Goal: Task Accomplishment & Management: Use online tool/utility

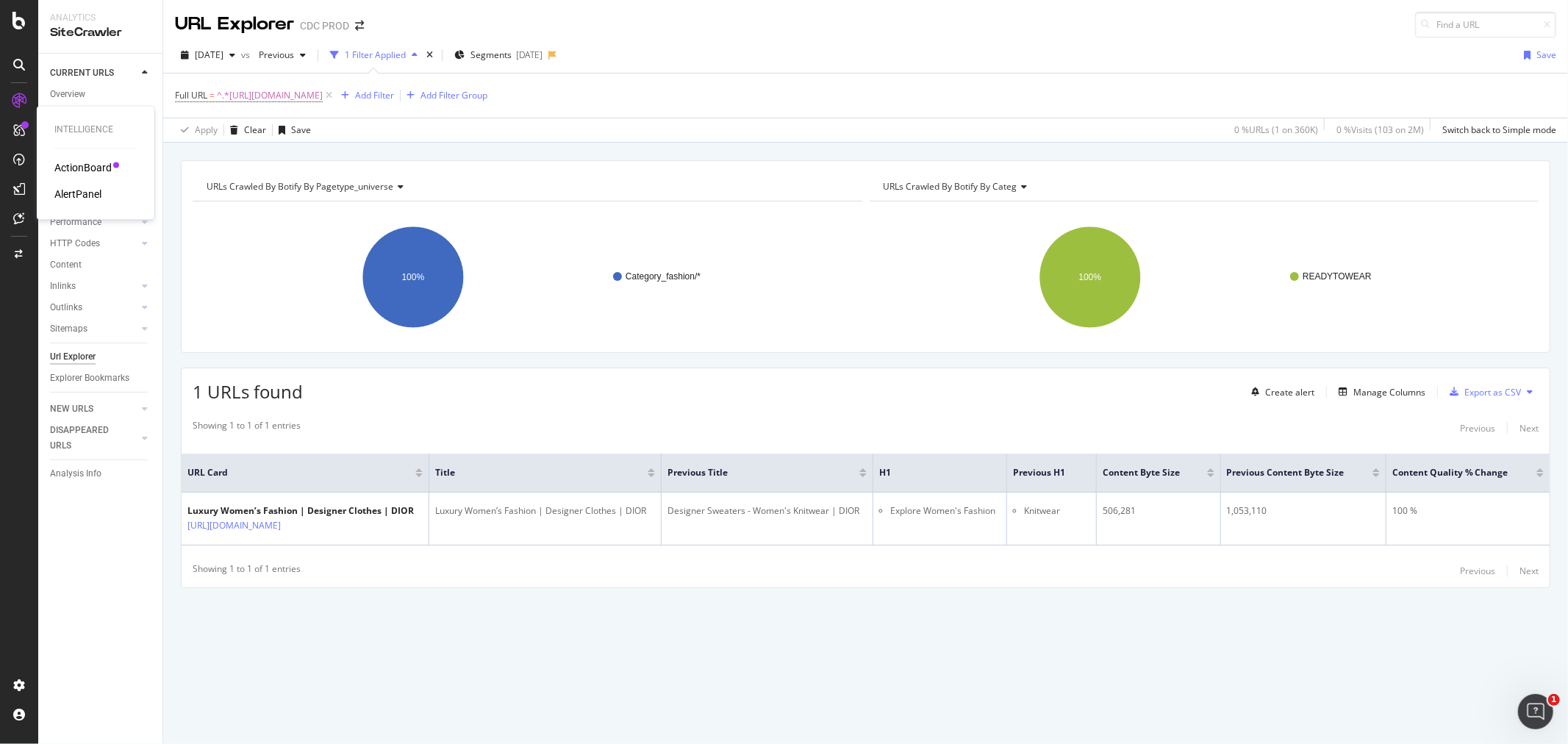
click at [89, 189] on div "AlertPanel" at bounding box center [78, 195] width 47 height 15
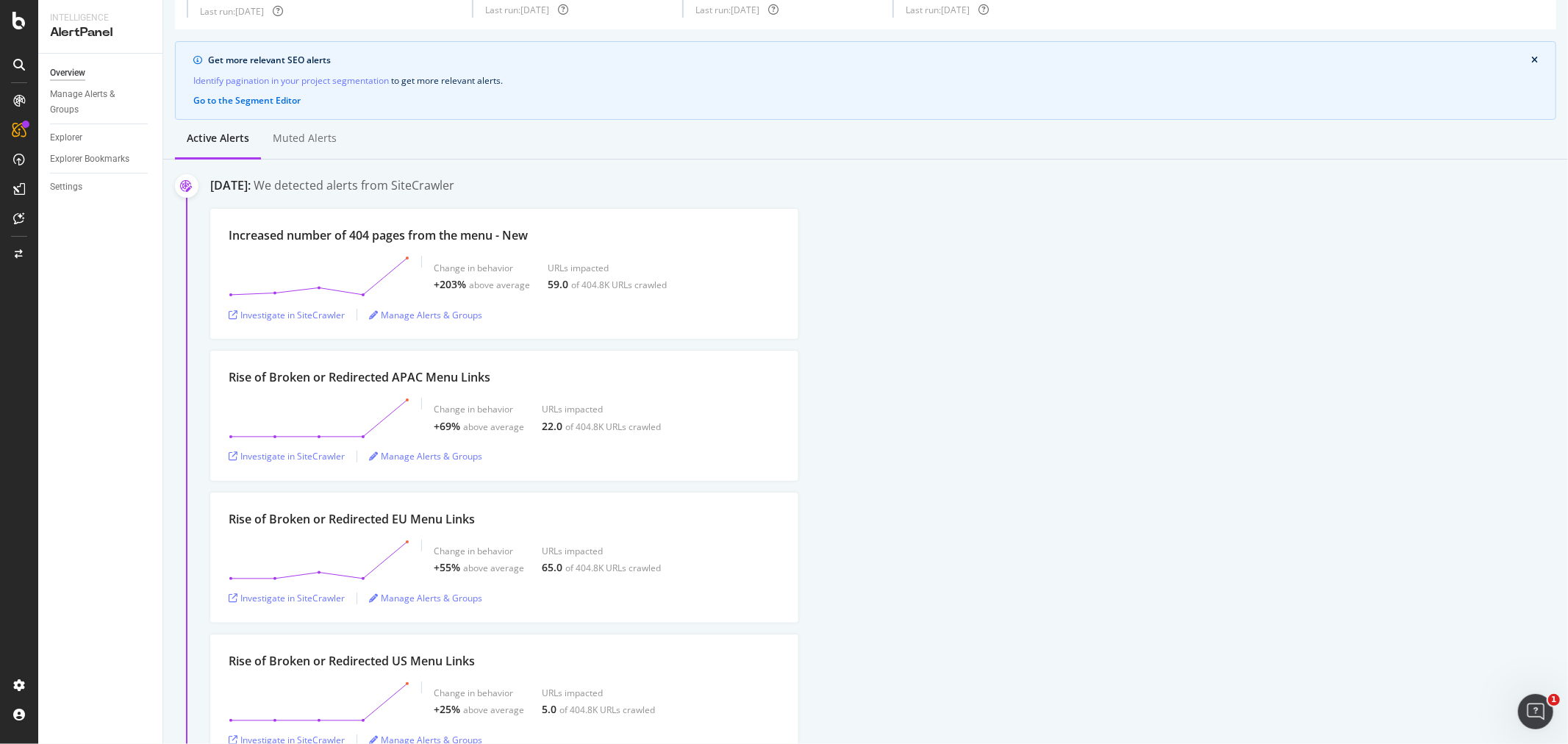
scroll to position [82, 0]
click at [293, 317] on div "Investigate in SiteCrawler" at bounding box center [287, 314] width 116 height 13
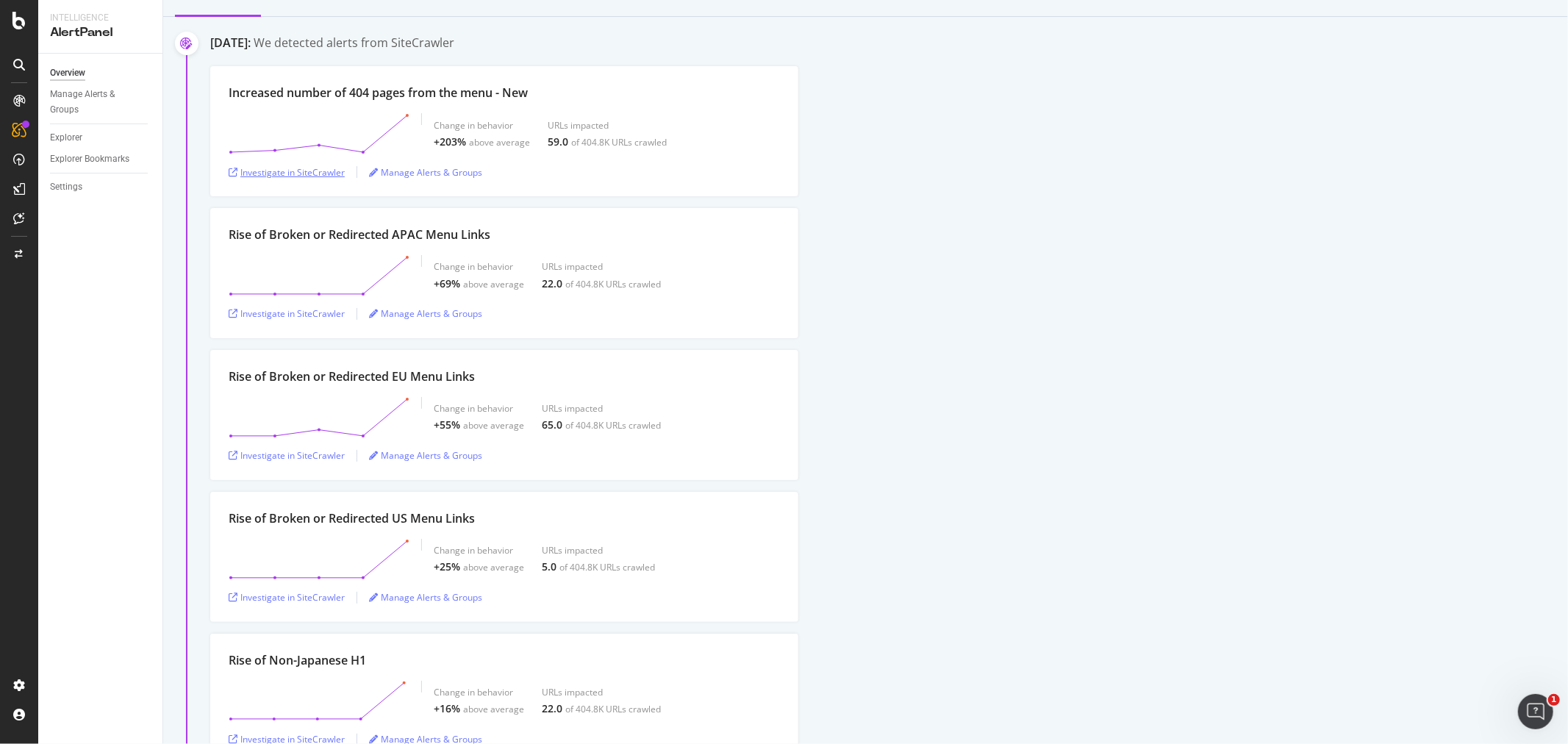
scroll to position [245, 0]
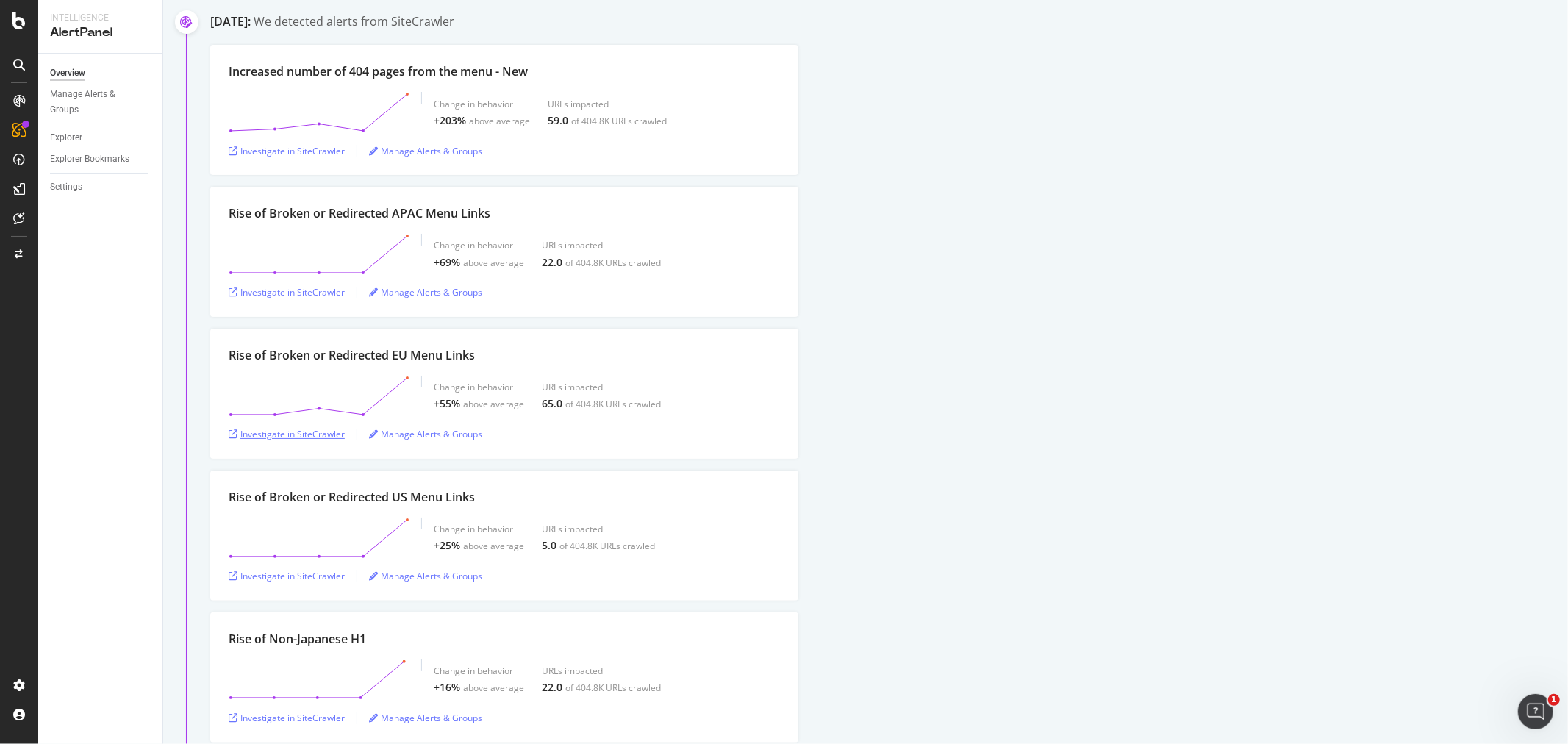
click at [324, 437] on div "Investigate in SiteCrawler" at bounding box center [287, 434] width 116 height 13
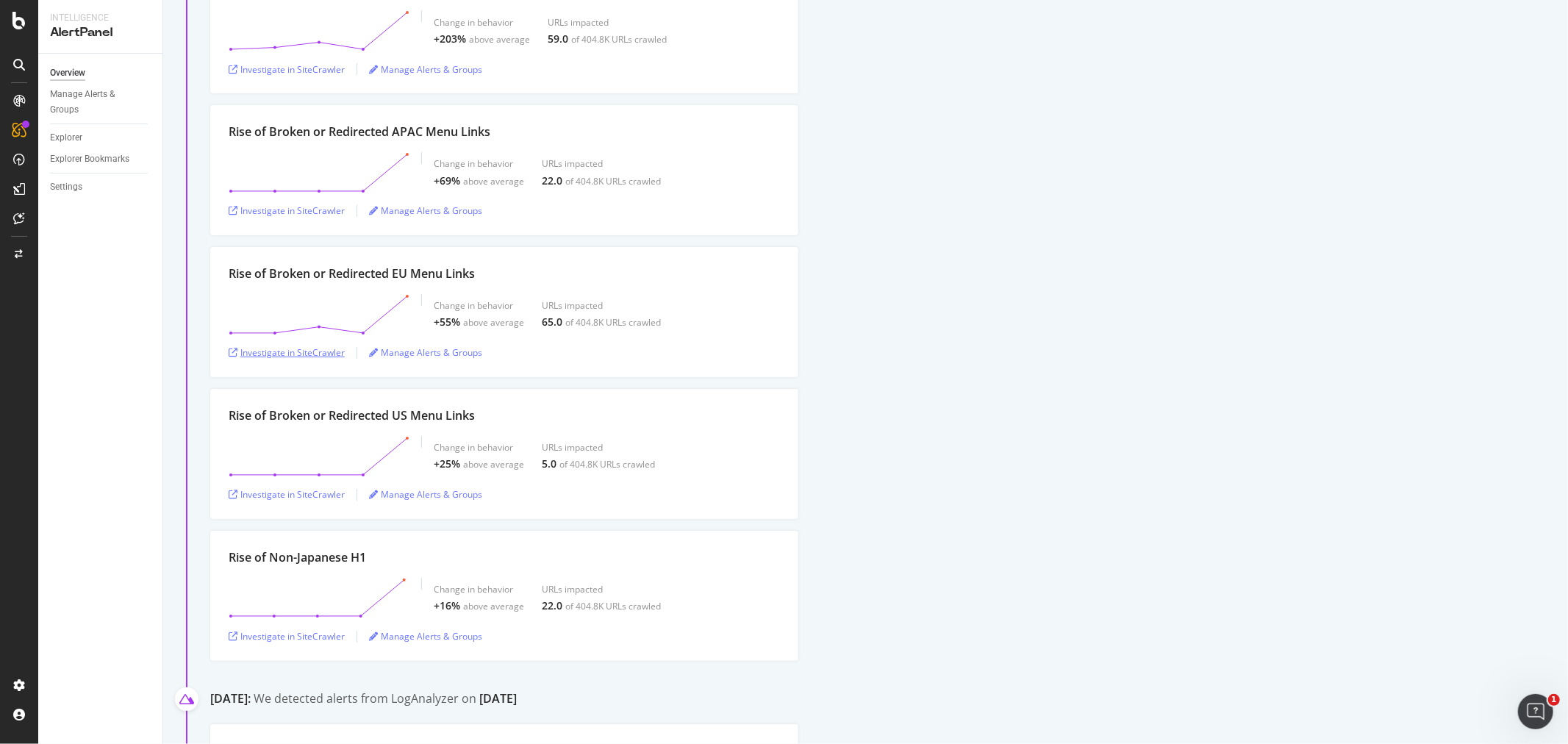
scroll to position [408, 0]
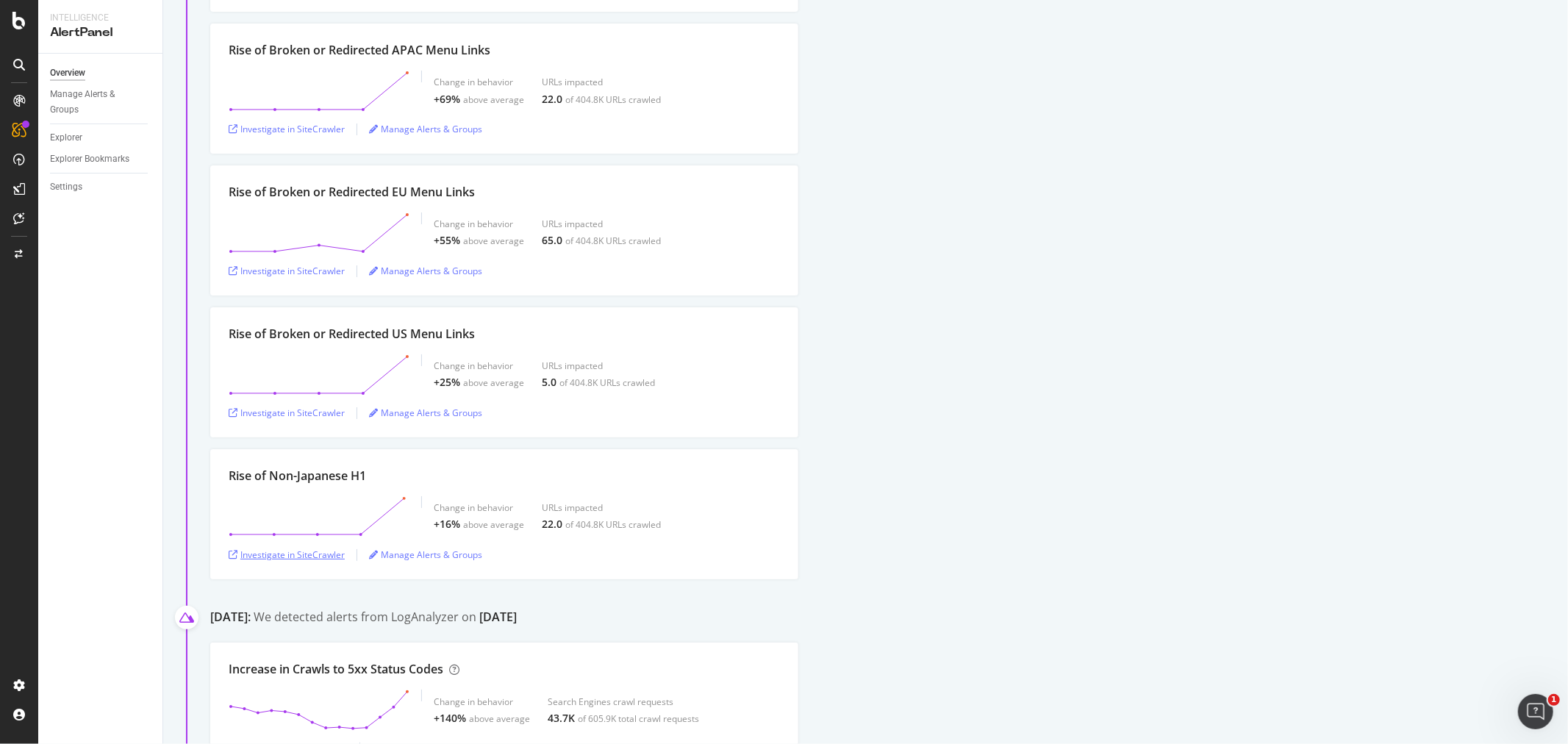
click at [324, 552] on div "Investigate in SiteCrawler" at bounding box center [287, 555] width 116 height 13
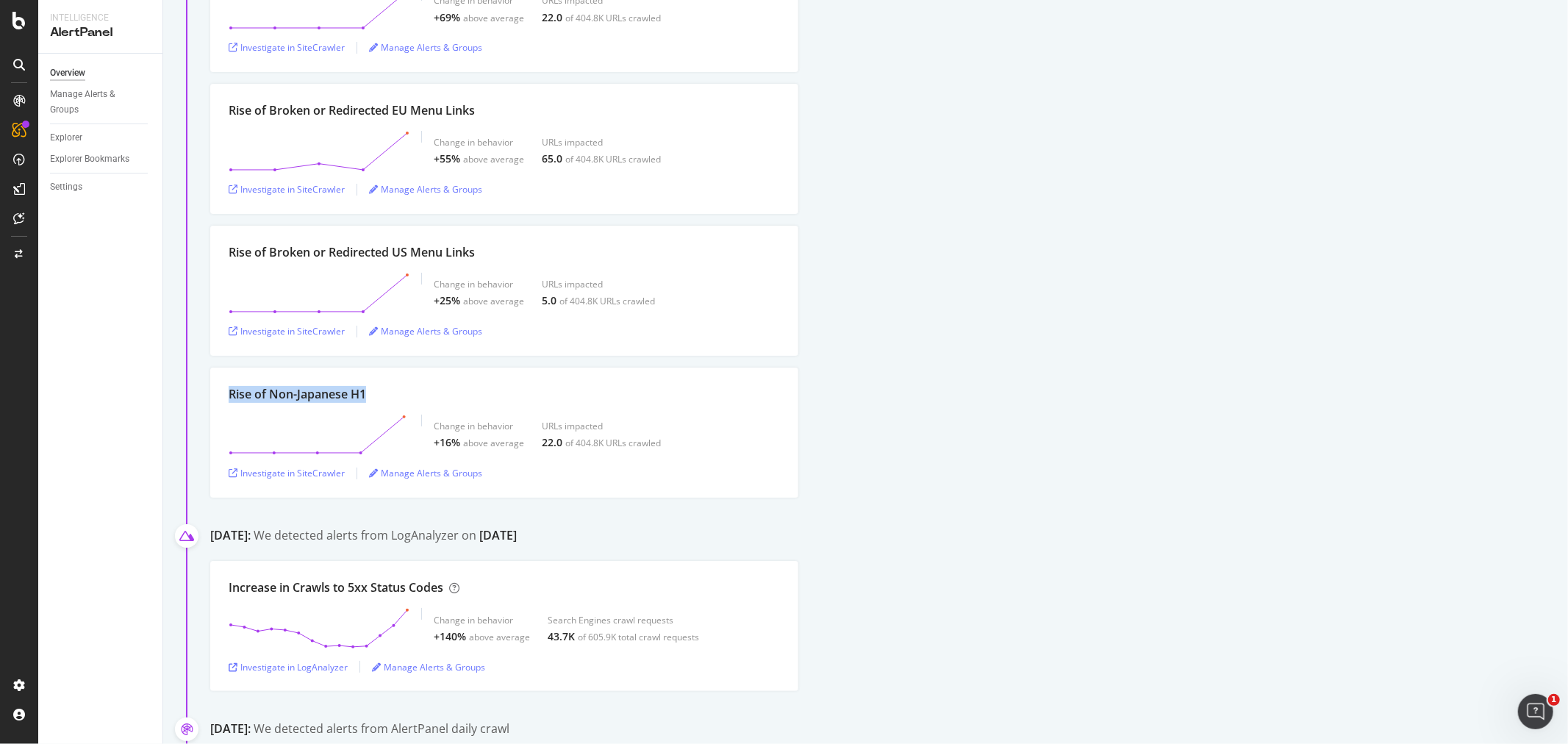
drag, startPoint x: 228, startPoint y: 391, endPoint x: 369, endPoint y: 390, distance: 141.0
click at [369, 390] on div "Rise of Non-Japanese H1" at bounding box center [504, 393] width 551 height 17
copy div "Rise of Non-Japanese H1"
click at [737, 397] on div "Rise of Non-Japanese H1" at bounding box center [504, 393] width 551 height 17
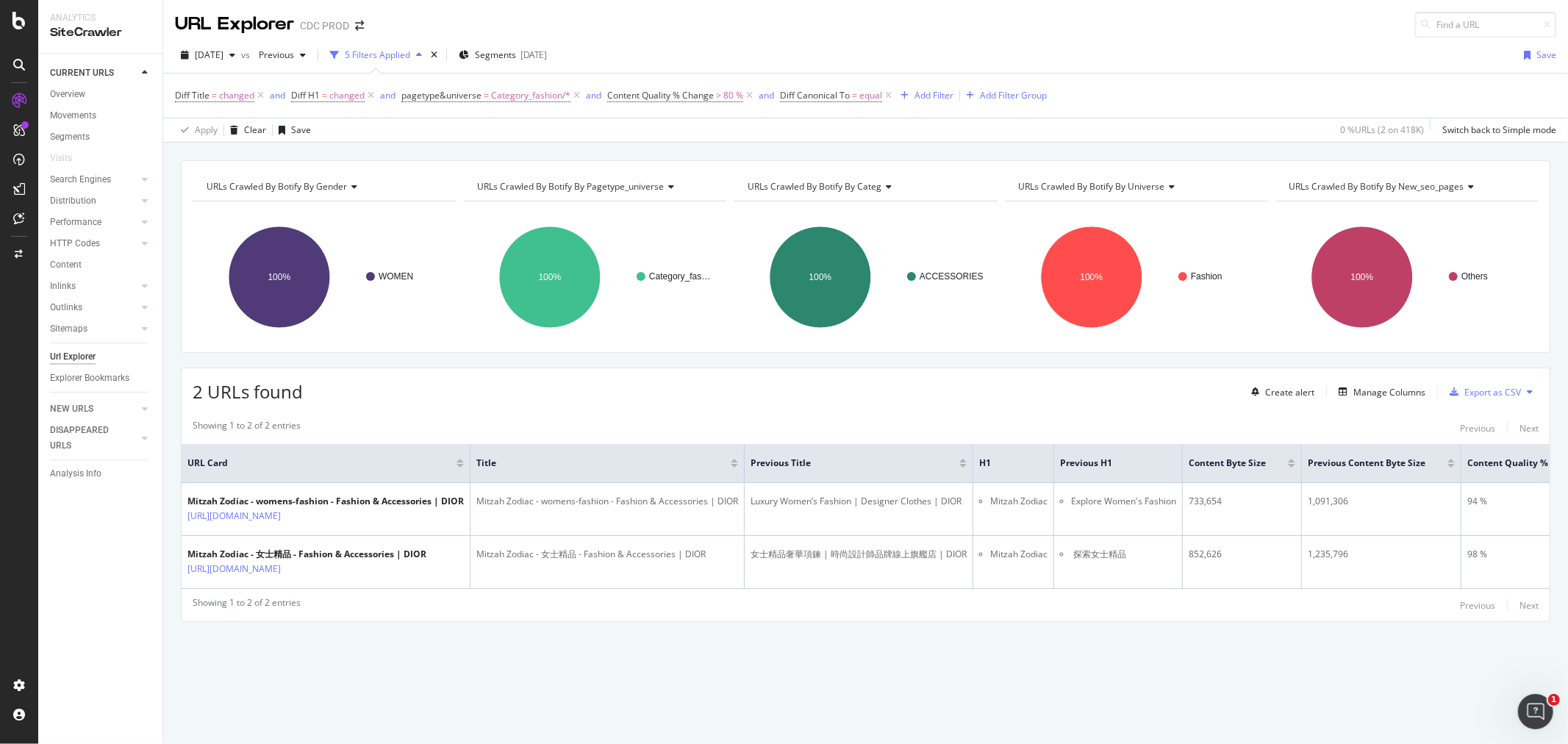
click at [214, 55] on span "2025 Aug. 22nd" at bounding box center [209, 55] width 29 height 13
click at [249, 108] on div "[DATE]" at bounding box center [245, 108] width 97 height 13
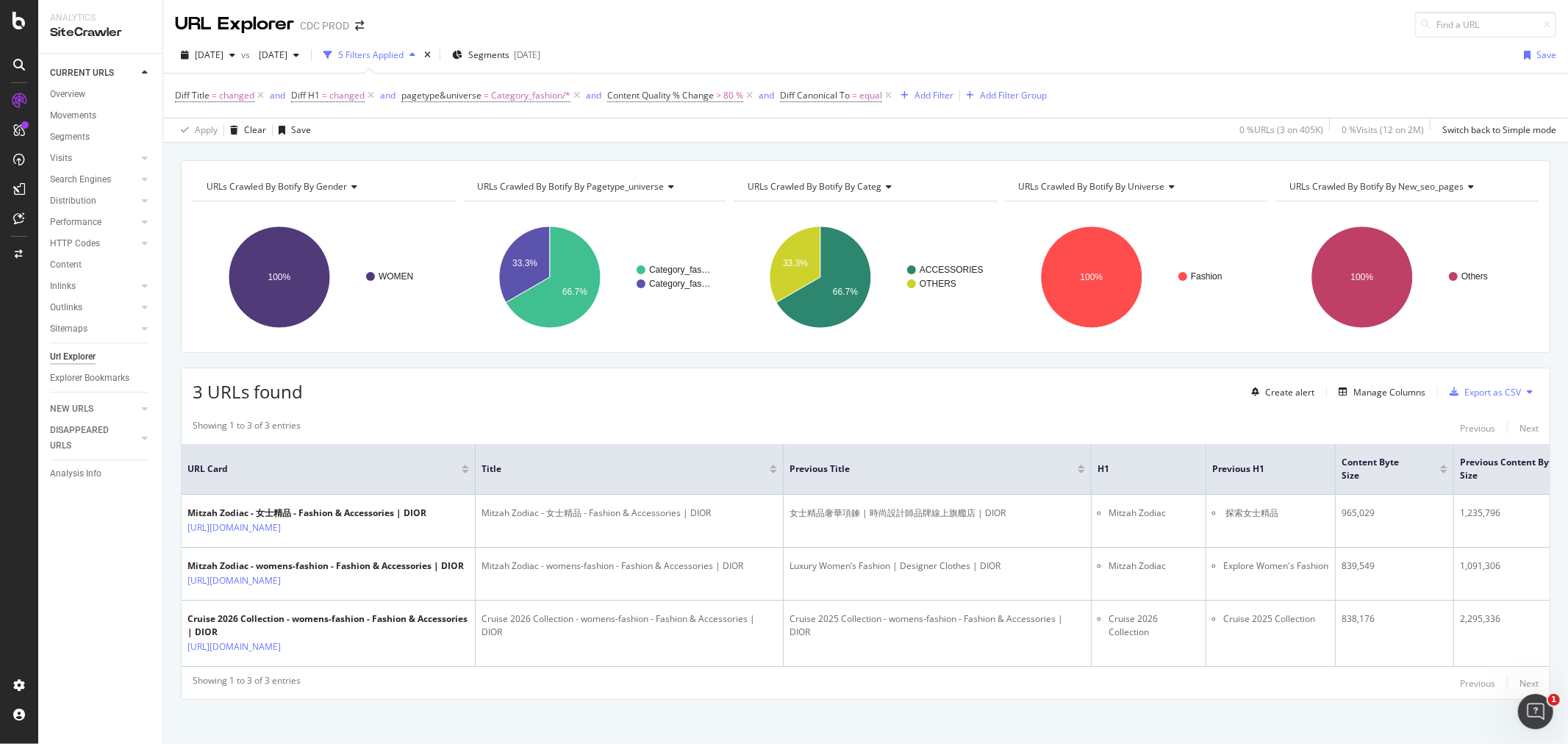
click at [287, 48] on span "2025 Aug. 15th" at bounding box center [270, 55] width 35 height 13
click at [343, 139] on div "2025 Sep. 5th" at bounding box center [334, 135] width 97 height 13
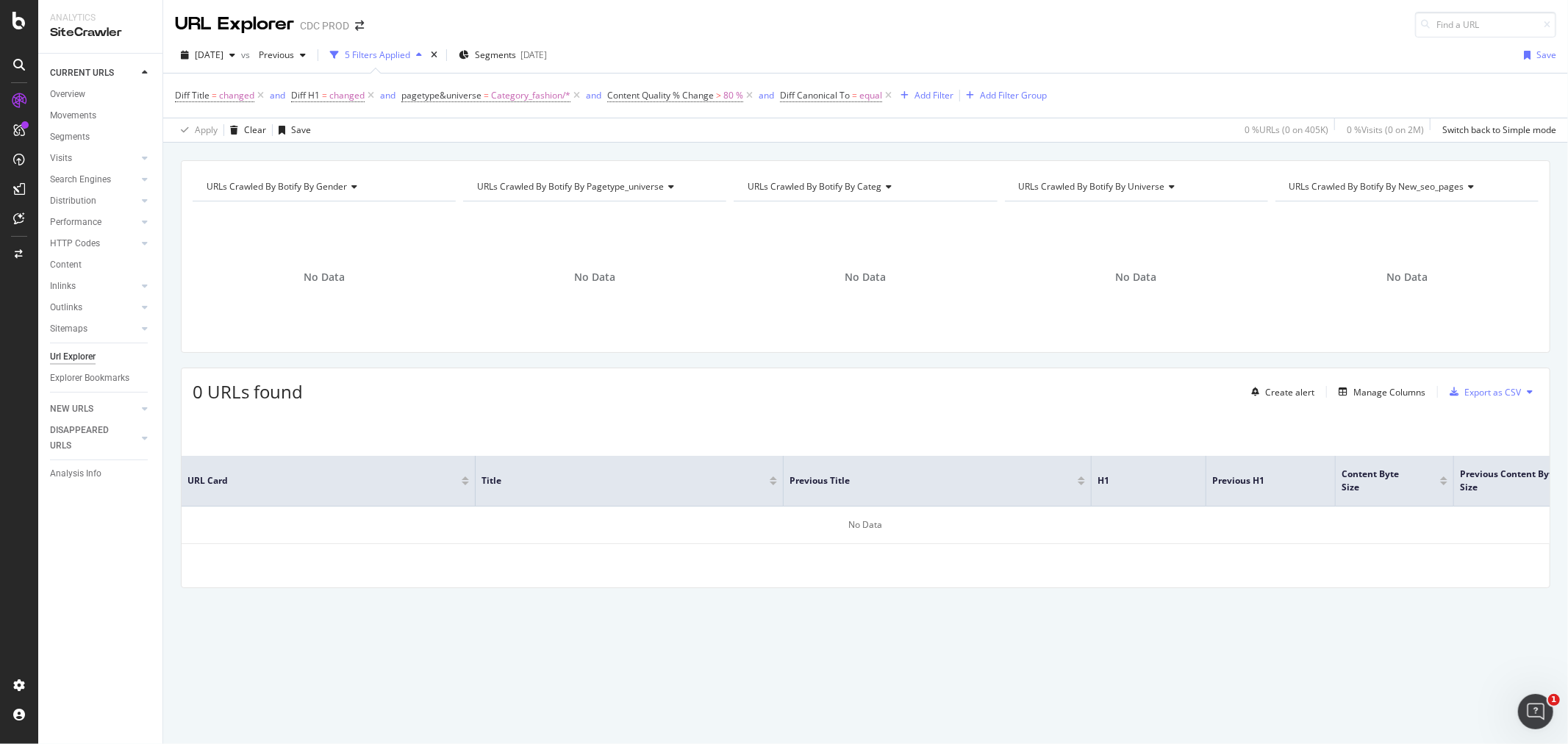
click at [889, 94] on icon at bounding box center [889, 95] width 13 height 15
click at [291, 134] on div "Save" at bounding box center [301, 130] width 20 height 13
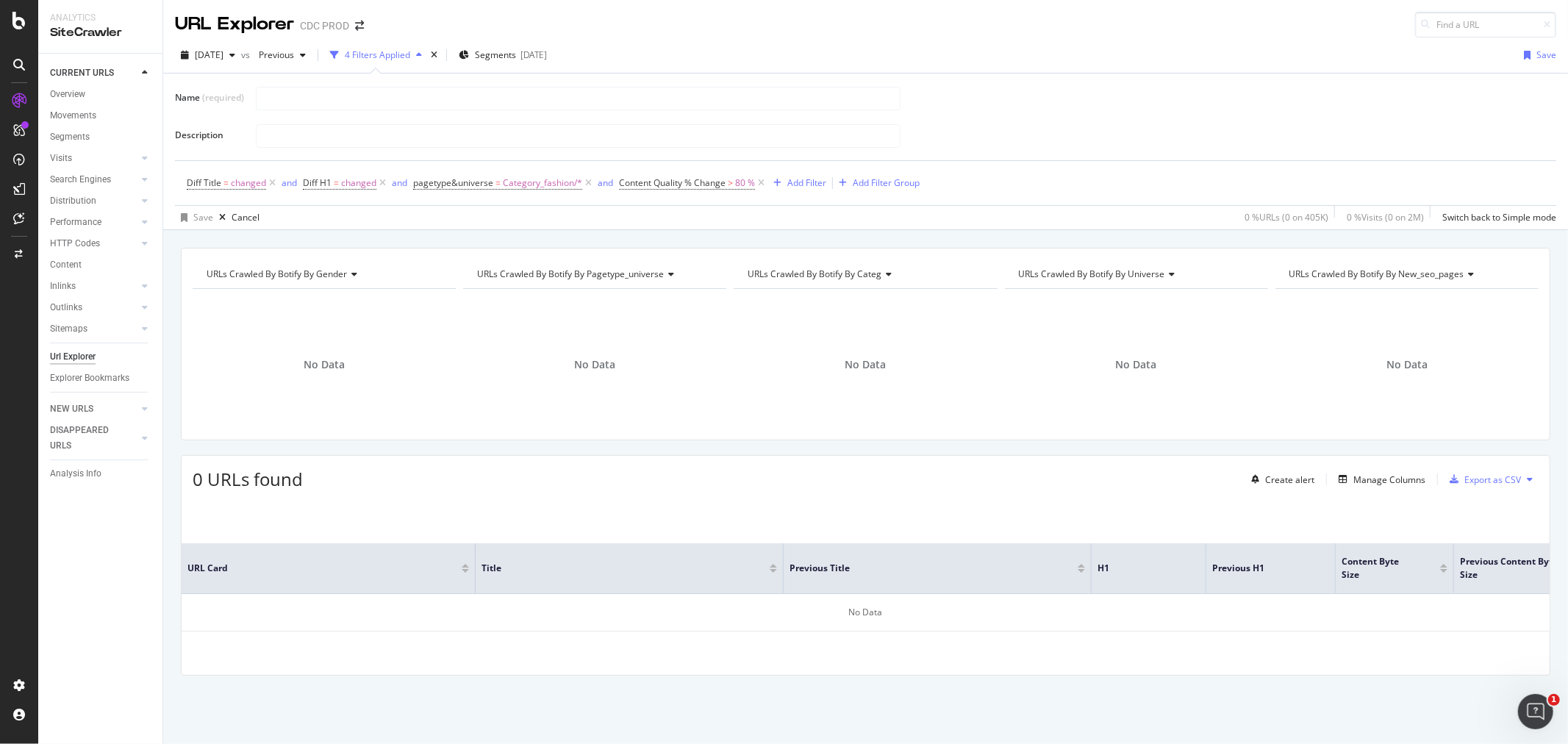
click at [298, 96] on input "text" at bounding box center [578, 98] width 643 height 22
click at [297, 96] on input "text" at bounding box center [578, 98] width 643 height 22
type input "Content Redirect"
click at [956, 96] on div "Content Redirect" at bounding box center [900, 98] width 1289 height 25
click at [591, 140] on input "text" at bounding box center [578, 136] width 643 height 22
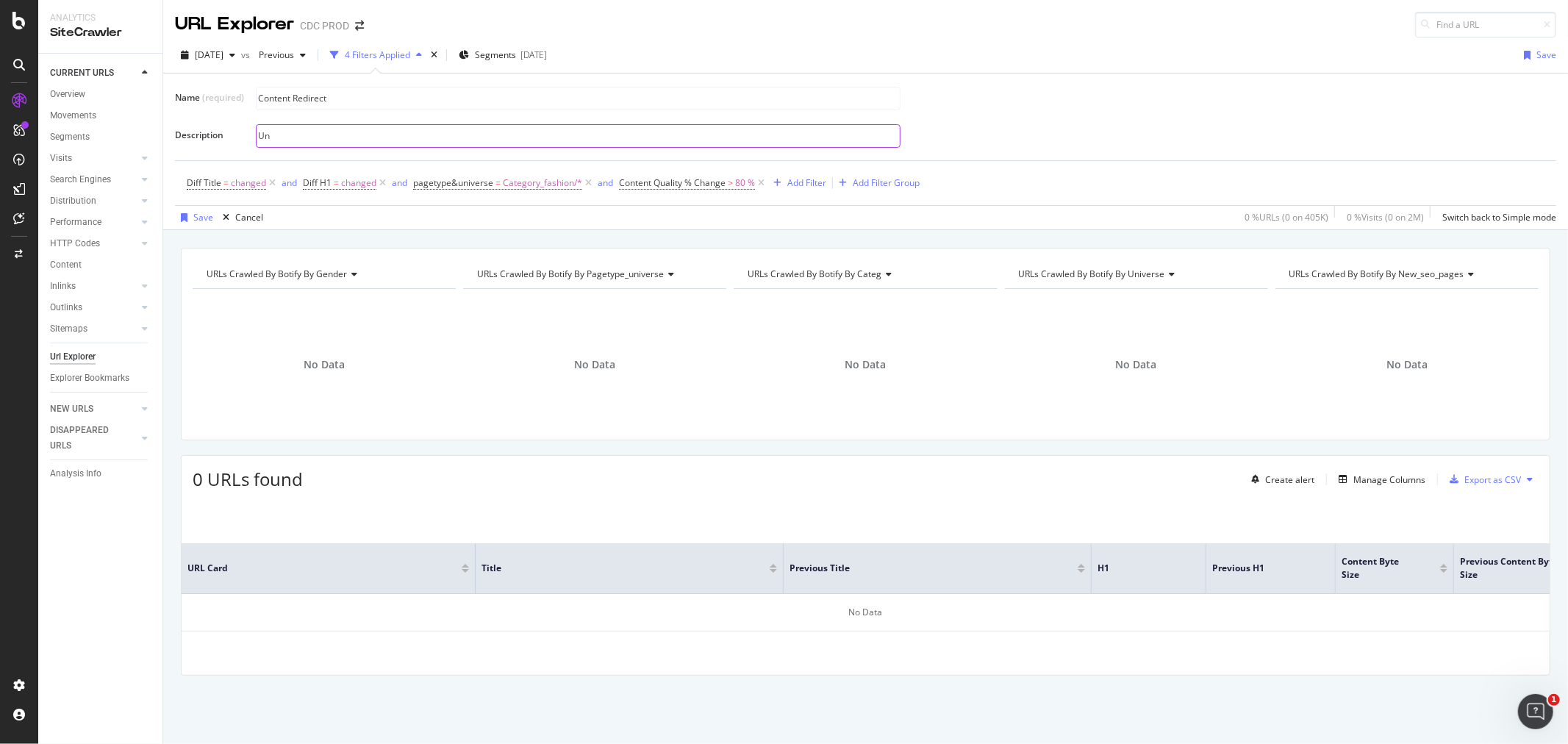
type input "U"
click at [299, 135] on input "text" at bounding box center [578, 136] width 643 height 22
type input "Un filtre qui permet de mettre en évidence des URLs avec un content direct."
click at [1097, 132] on div "Un filtre qui permet de mettre en évidence des URLs avec un content direct." at bounding box center [900, 135] width 1289 height 25
click at [200, 218] on div "Save" at bounding box center [203, 217] width 20 height 13
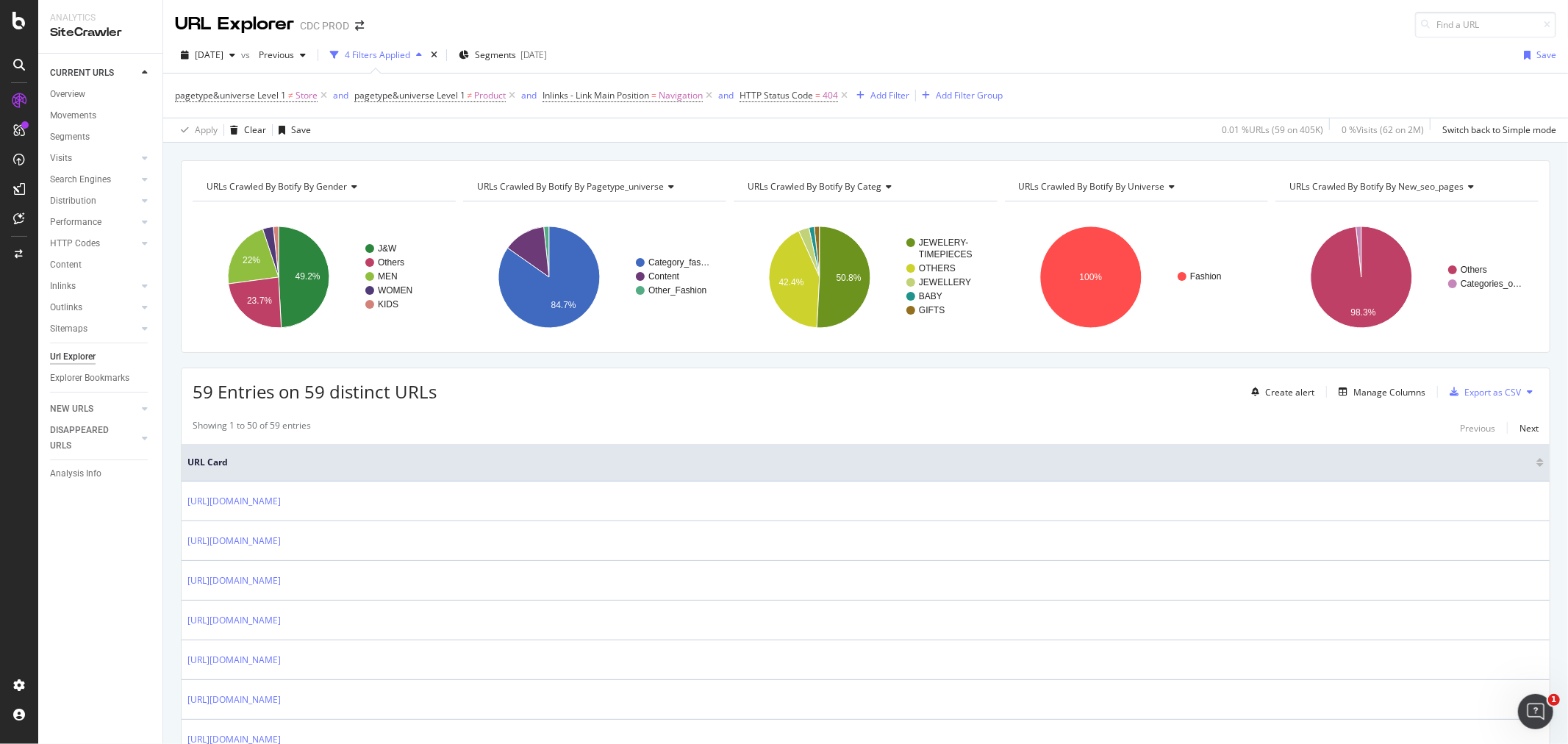
click at [1347, 191] on span "URLs Crawled By Botify By new_seo_pages" at bounding box center [1377, 186] width 175 height 13
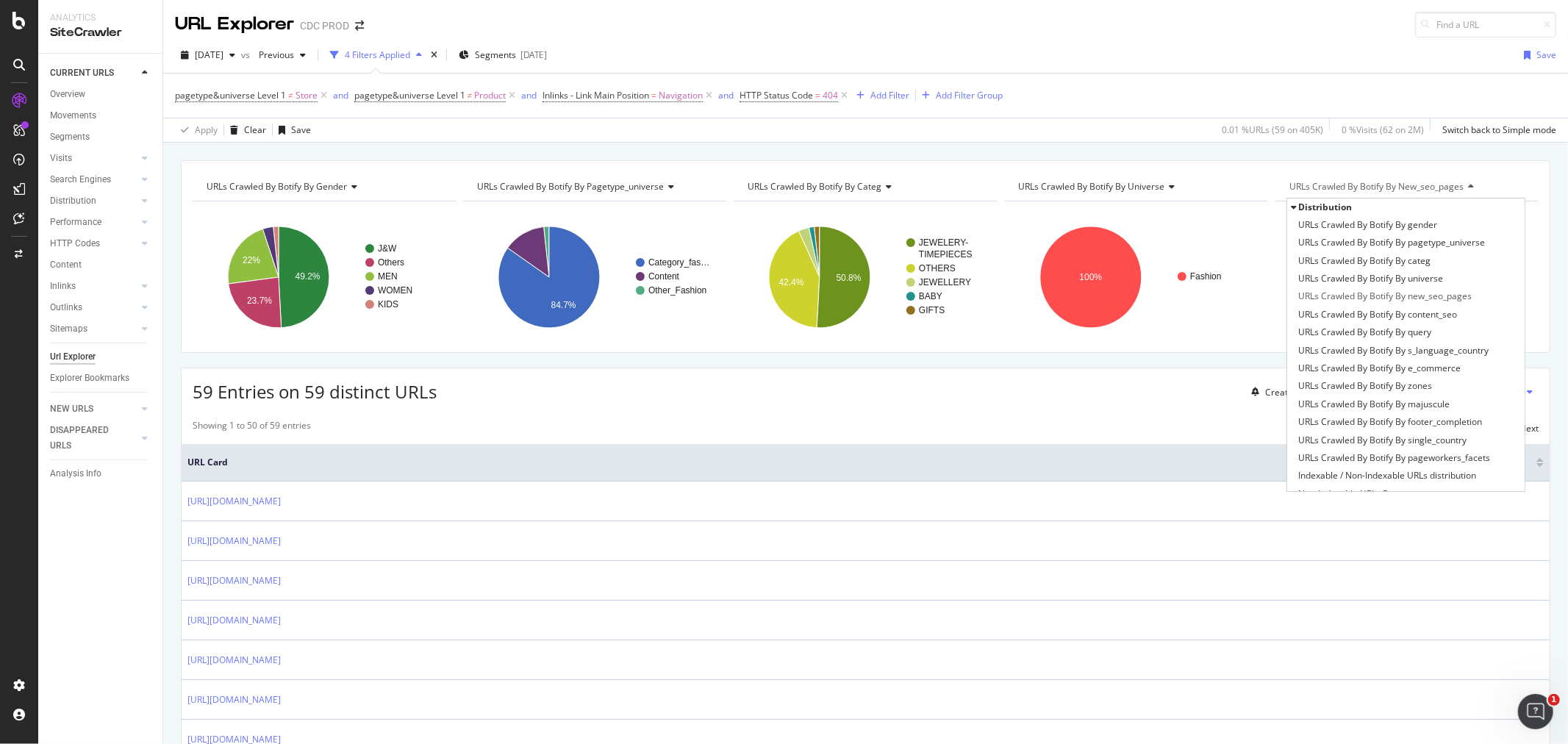
click at [1398, 344] on span "URLs Crawled By Botify By s_language_country" at bounding box center [1394, 351] width 190 height 15
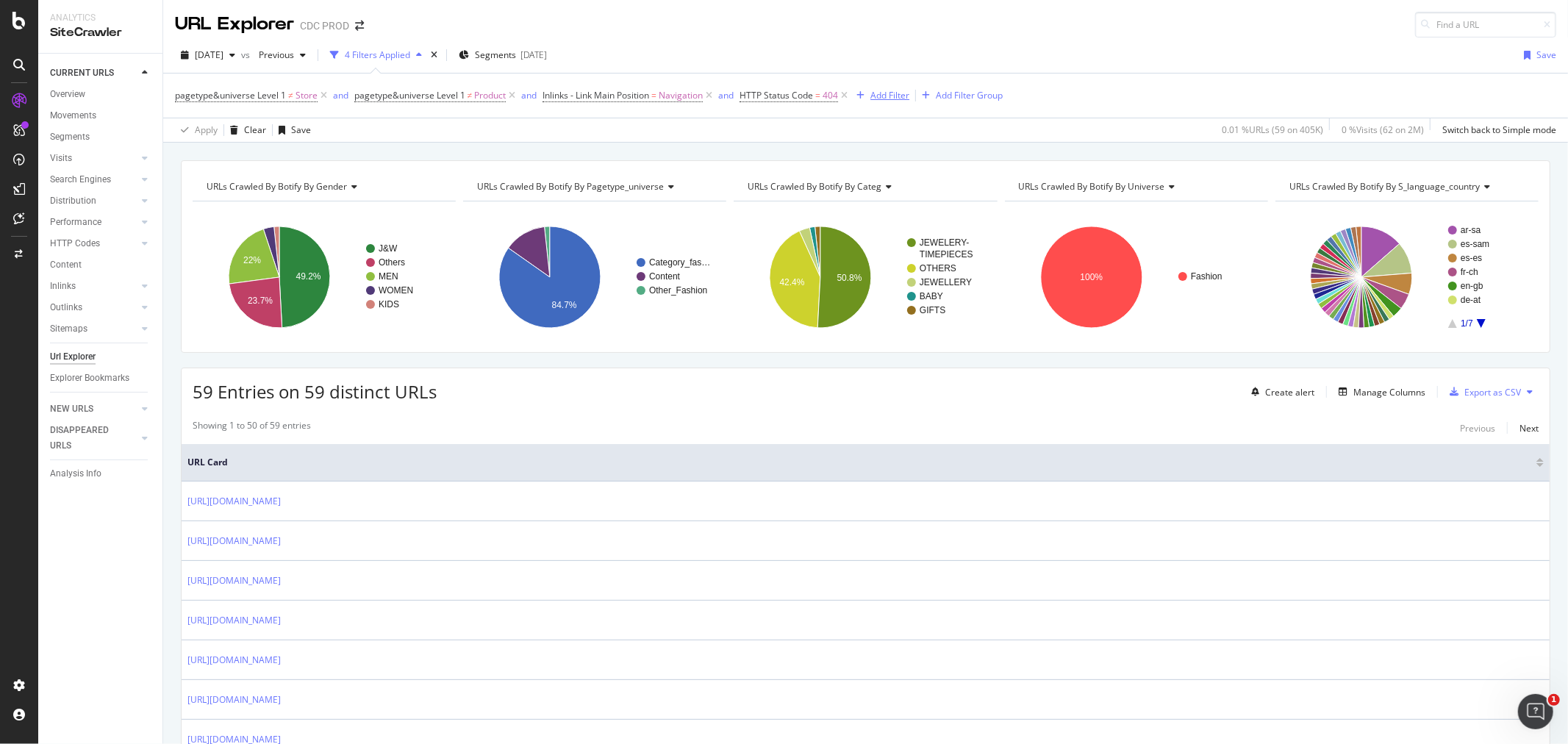
click at [880, 97] on div "Add Filter" at bounding box center [889, 95] width 39 height 13
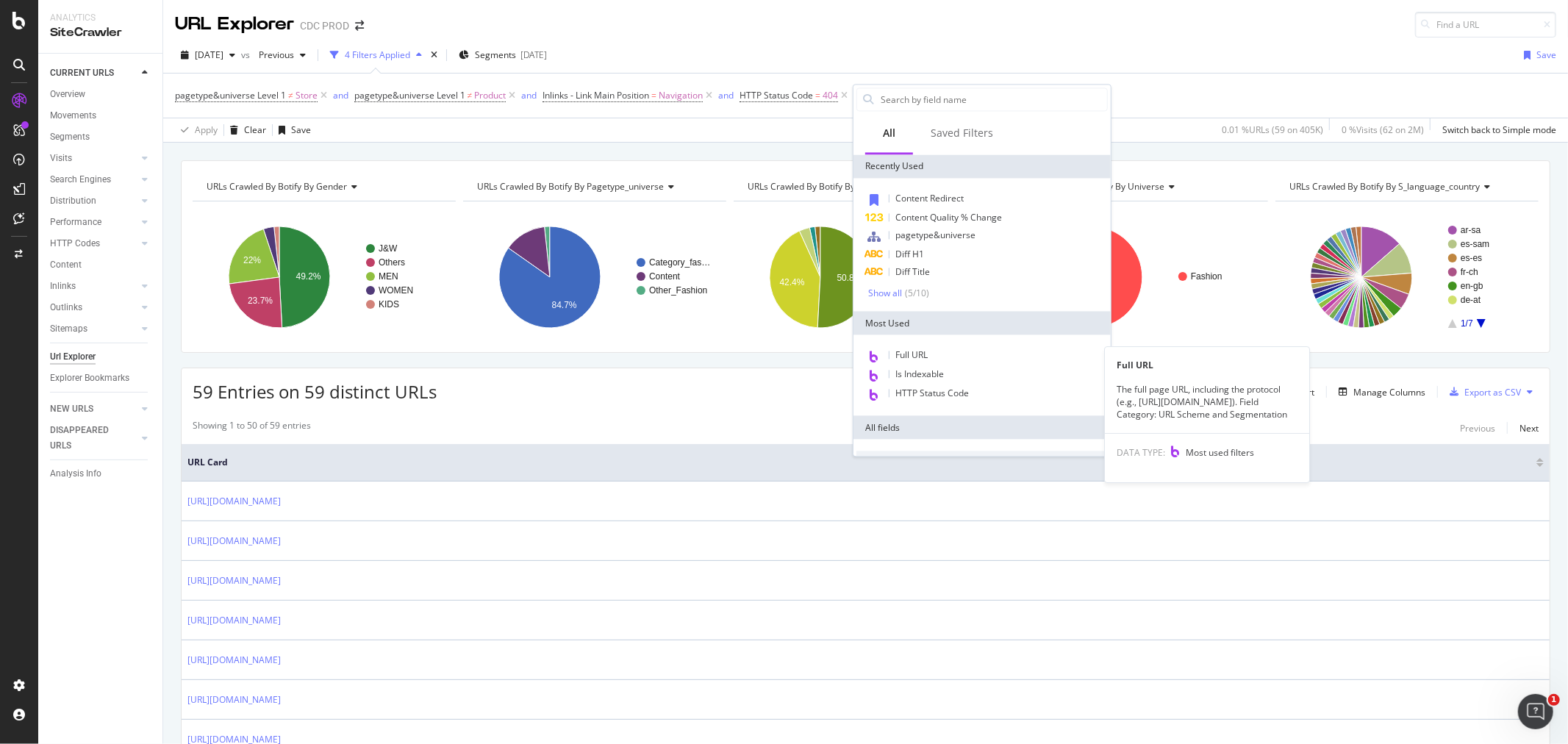
click at [932, 354] on div "Full URL" at bounding box center [983, 356] width 252 height 19
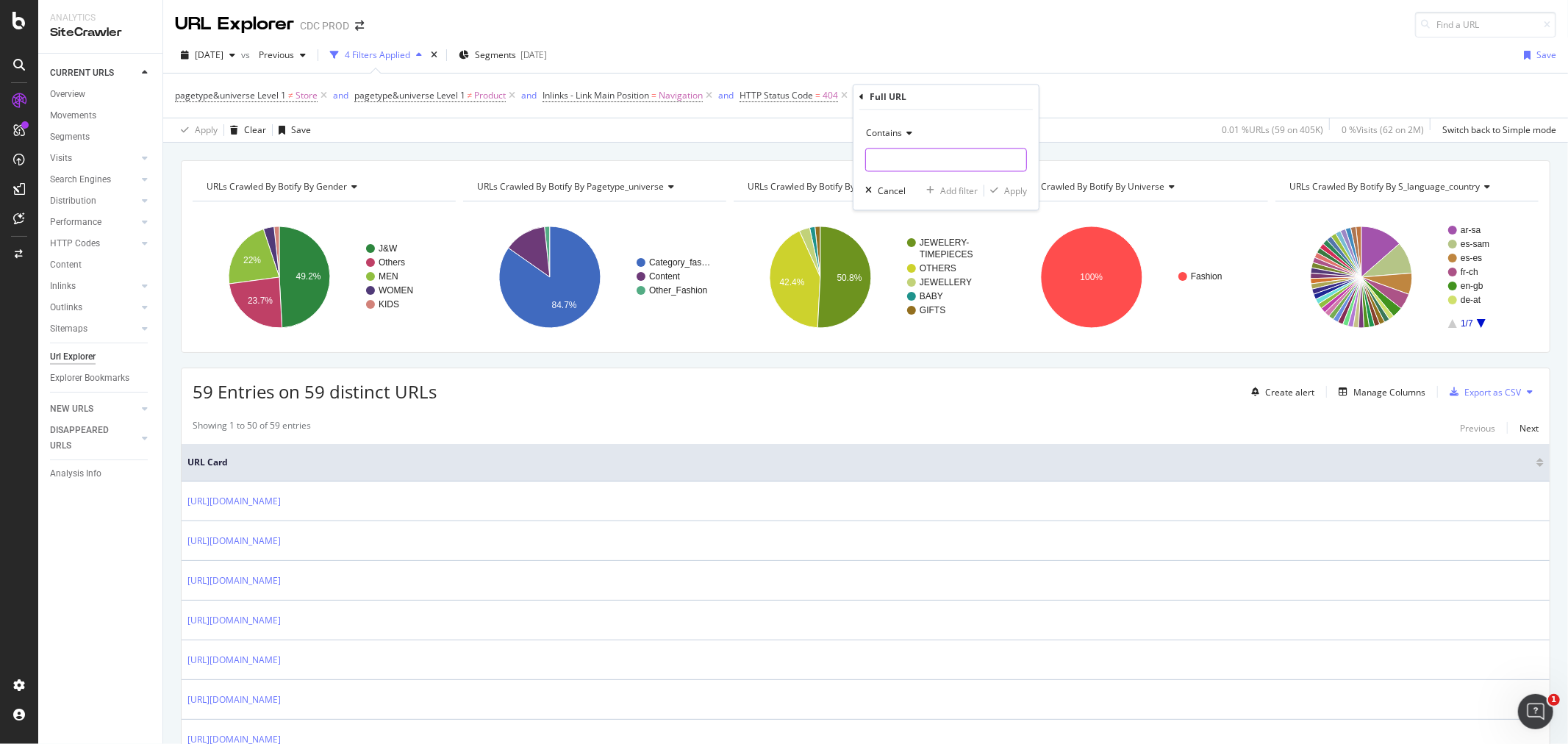
click at [914, 159] on input "text" at bounding box center [946, 161] width 160 height 24
click at [894, 132] on span "Contains" at bounding box center [884, 134] width 36 height 13
click at [935, 336] on span "Doesn't match regex" at bounding box center [915, 336] width 86 height 13
click at [885, 168] on input "text" at bounding box center [946, 161] width 160 height 24
type input "man"
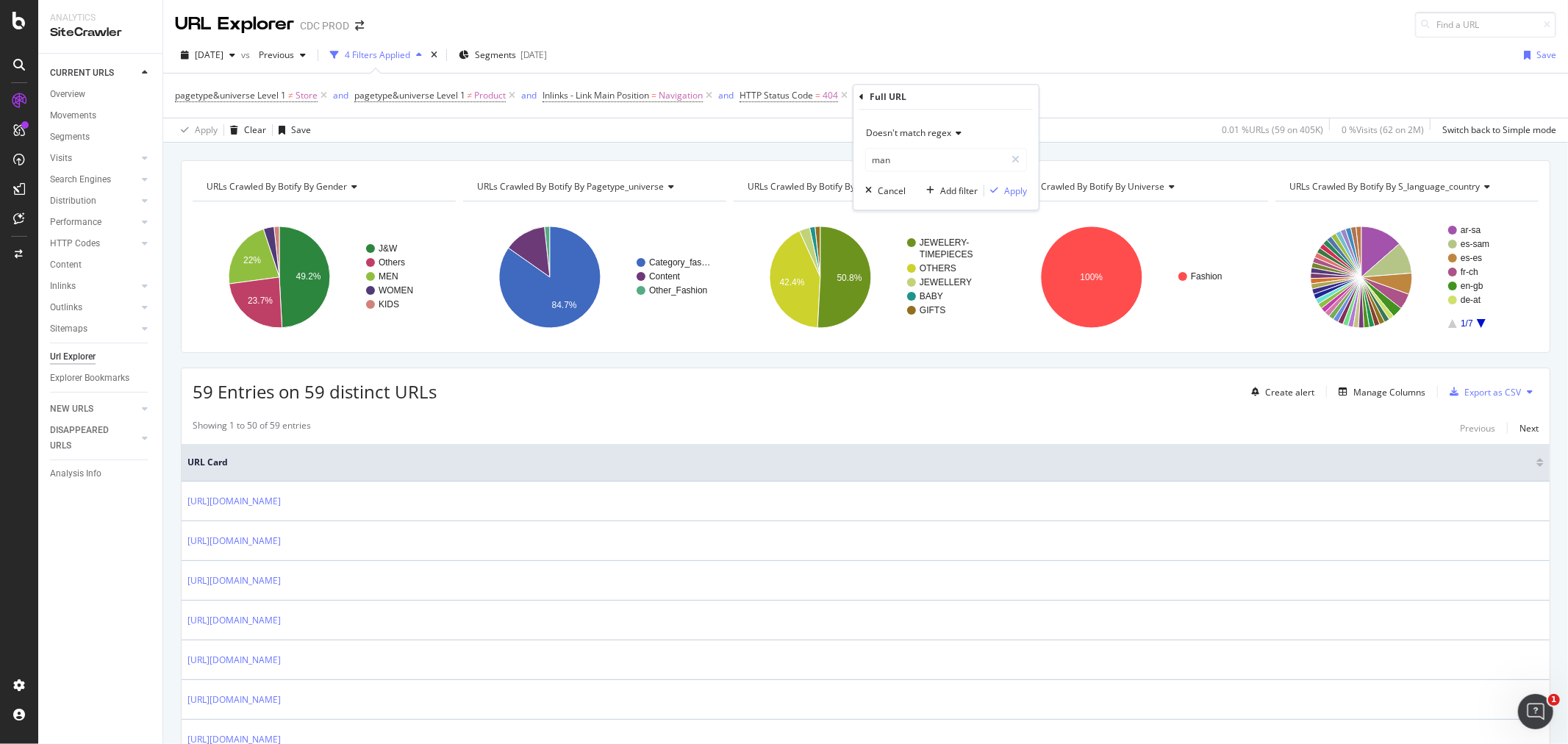
click at [1028, 192] on div "Doesn't match regex man Cancel Add filter Apply" at bounding box center [946, 160] width 185 height 100
click at [1015, 192] on div "Apply" at bounding box center [1015, 191] width 23 height 13
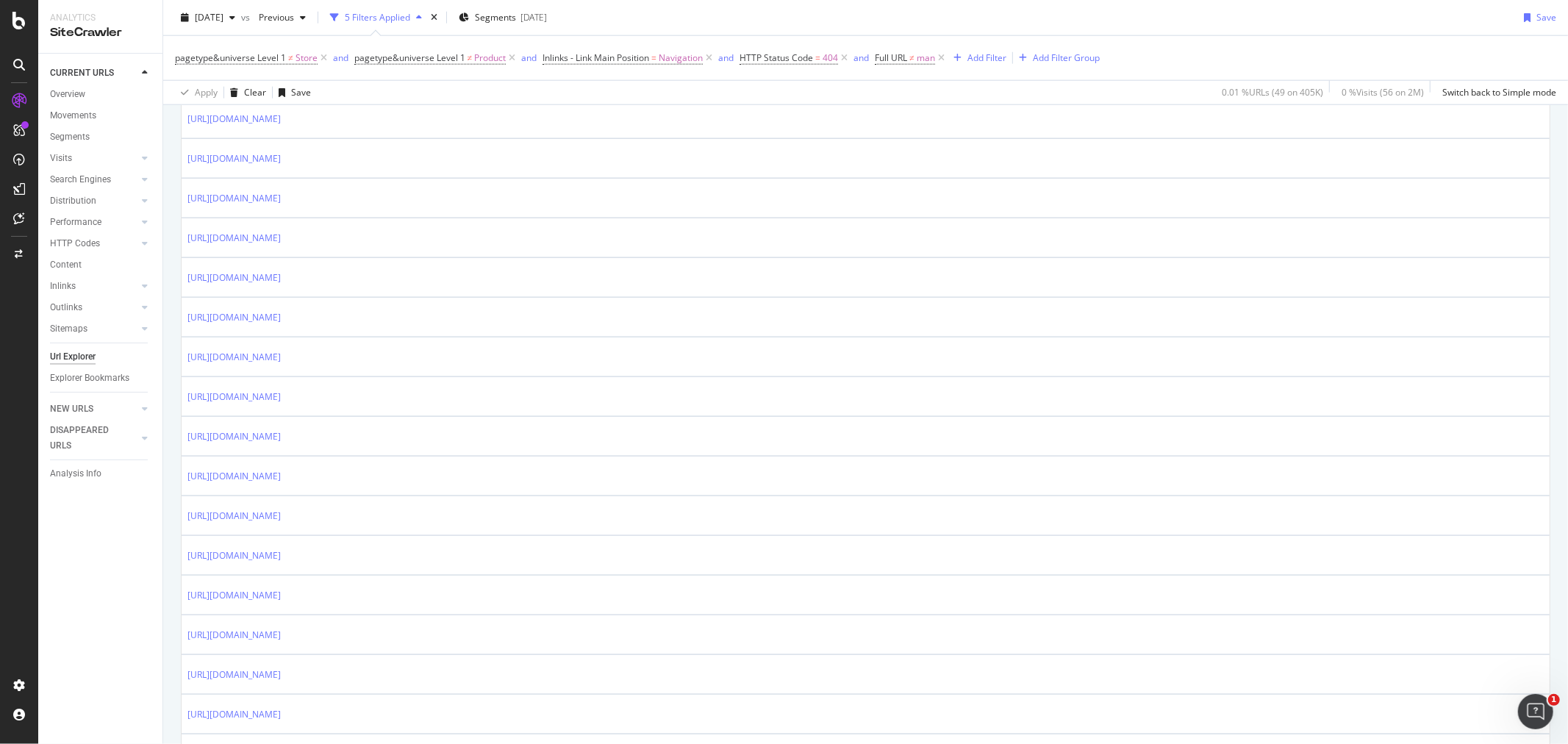
scroll to position [1551, 0]
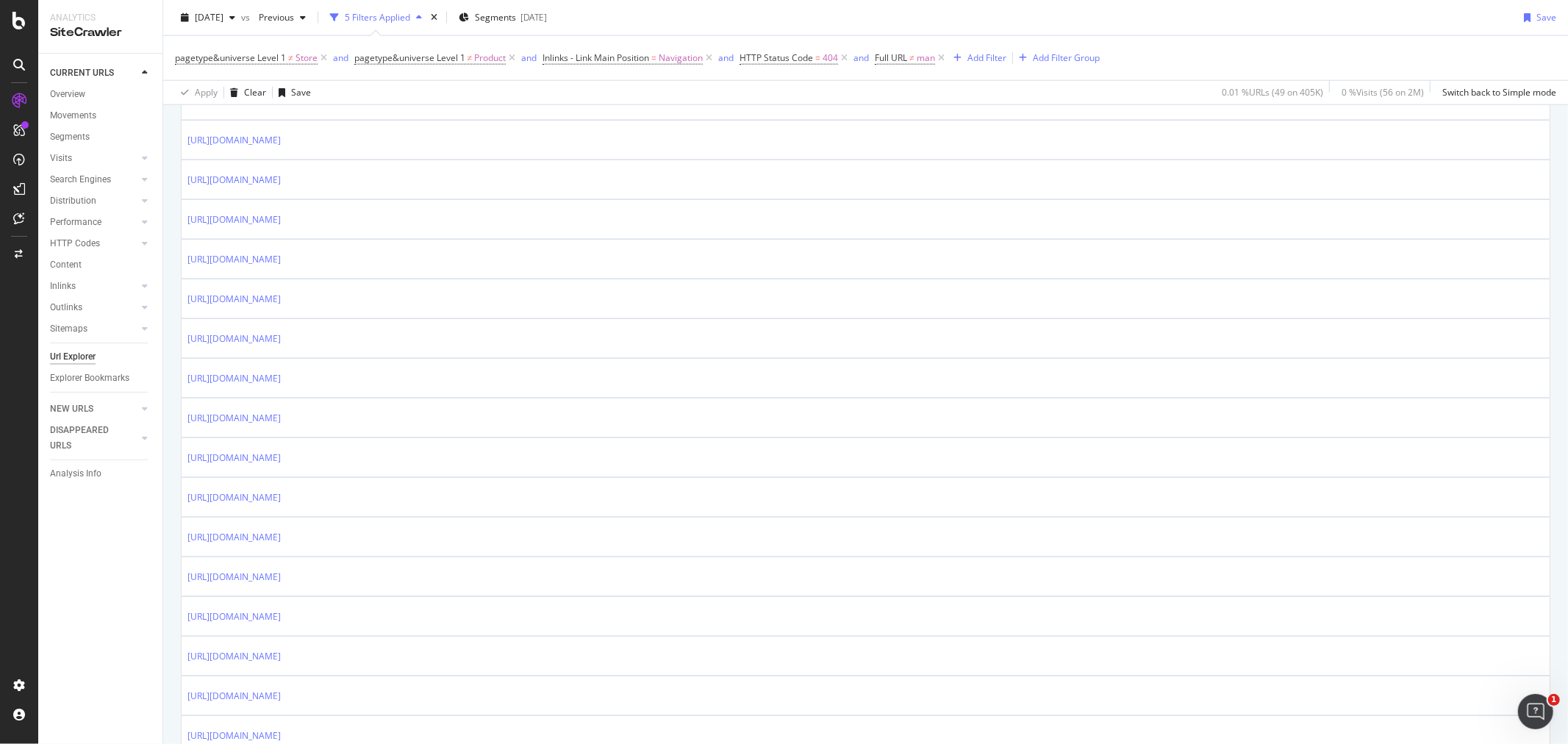
click at [295, 541] on icon at bounding box center [291, 537] width 9 height 9
click at [917, 59] on span "Full URL ≠ man" at bounding box center [905, 58] width 60 height 13
click at [942, 116] on input "man" at bounding box center [959, 120] width 139 height 24
click at [978, 116] on input "man" at bounding box center [959, 120] width 139 height 24
type input "man|signatur"
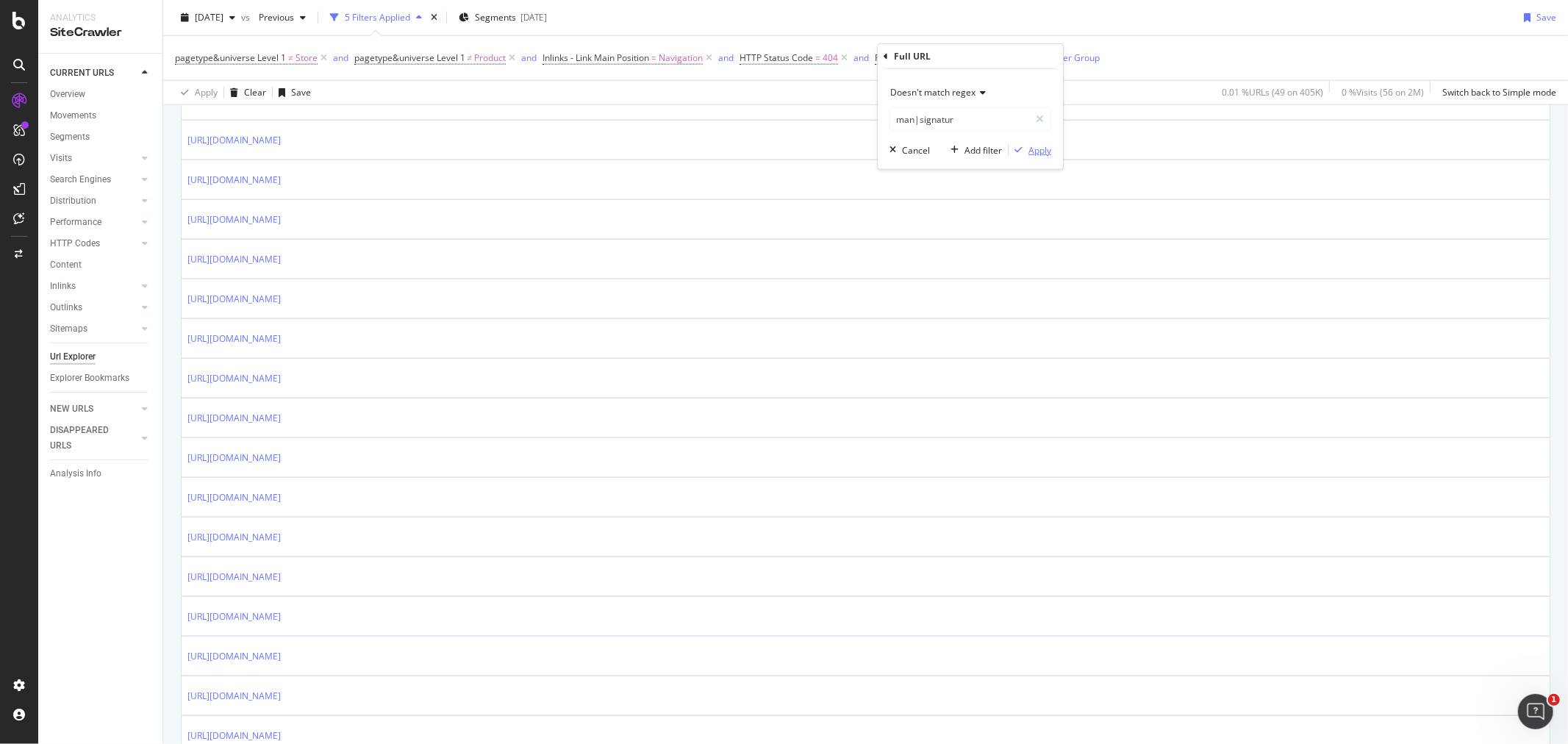
click at [1037, 149] on div "Apply" at bounding box center [1040, 150] width 23 height 13
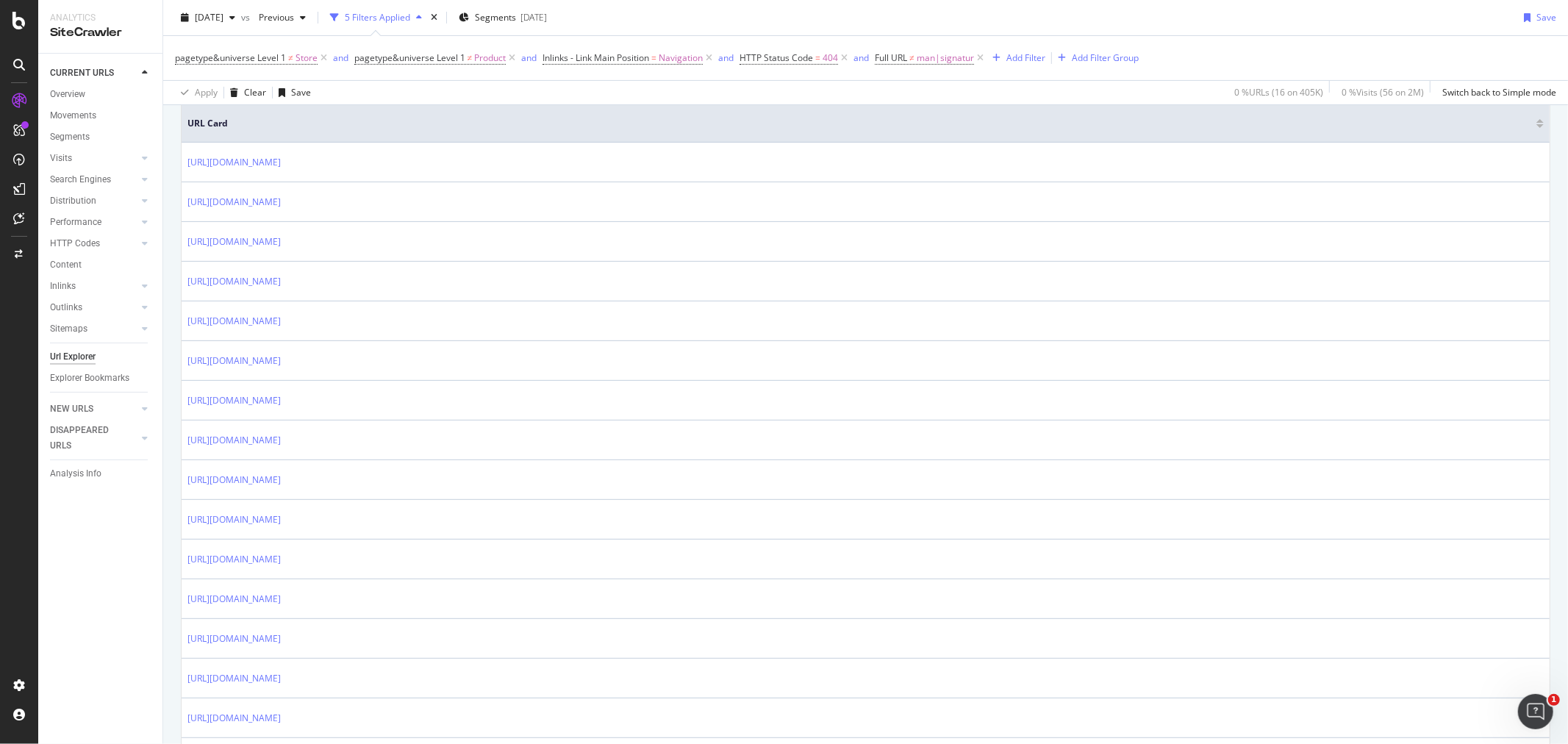
scroll to position [296, 0]
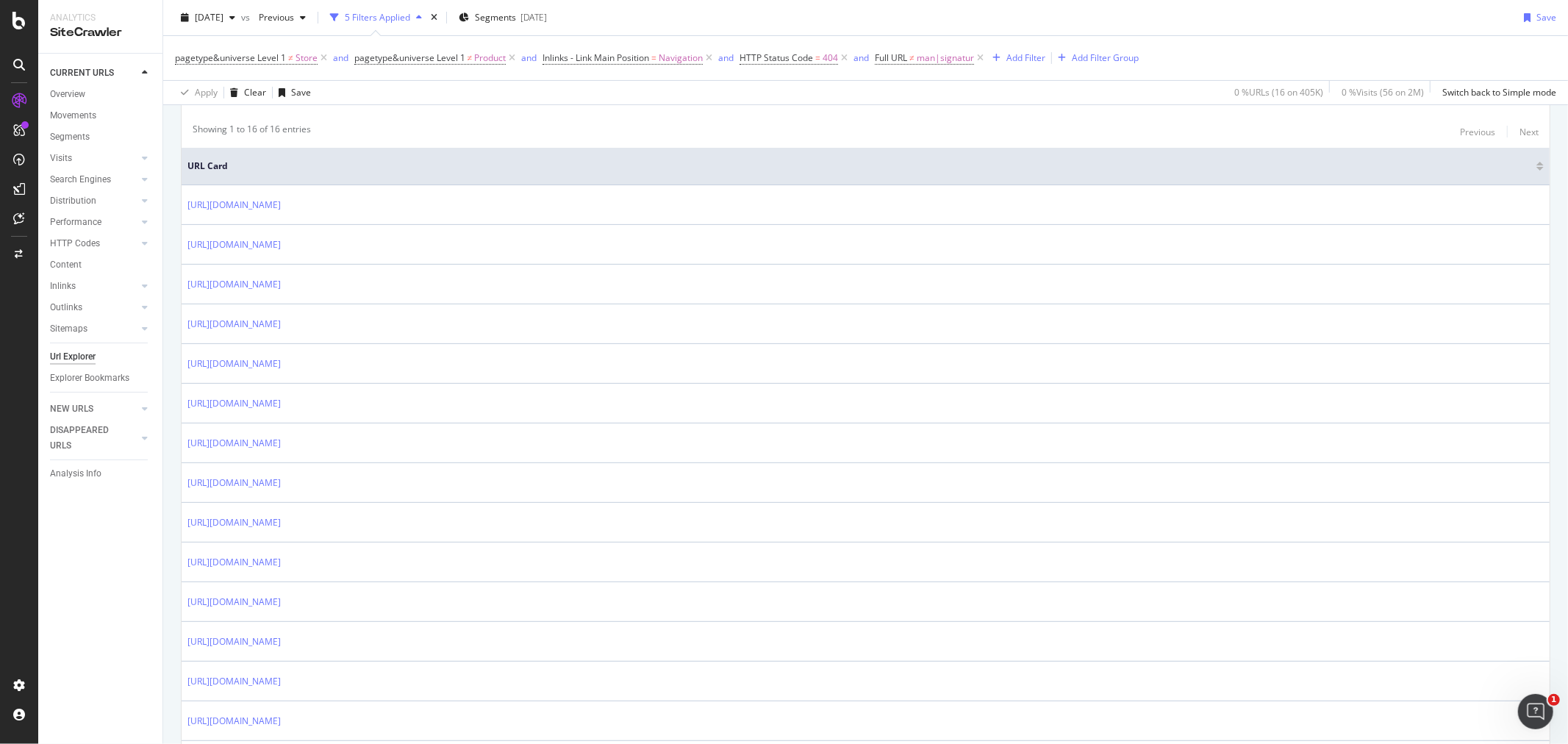
drag, startPoint x: 459, startPoint y: 454, endPoint x: 185, endPoint y: 452, distance: 274.0
click at [185, 452] on td "[URL][DOMAIN_NAME]" at bounding box center [866, 443] width 1368 height 40
copy link "[URL][DOMAIN_NAME]"
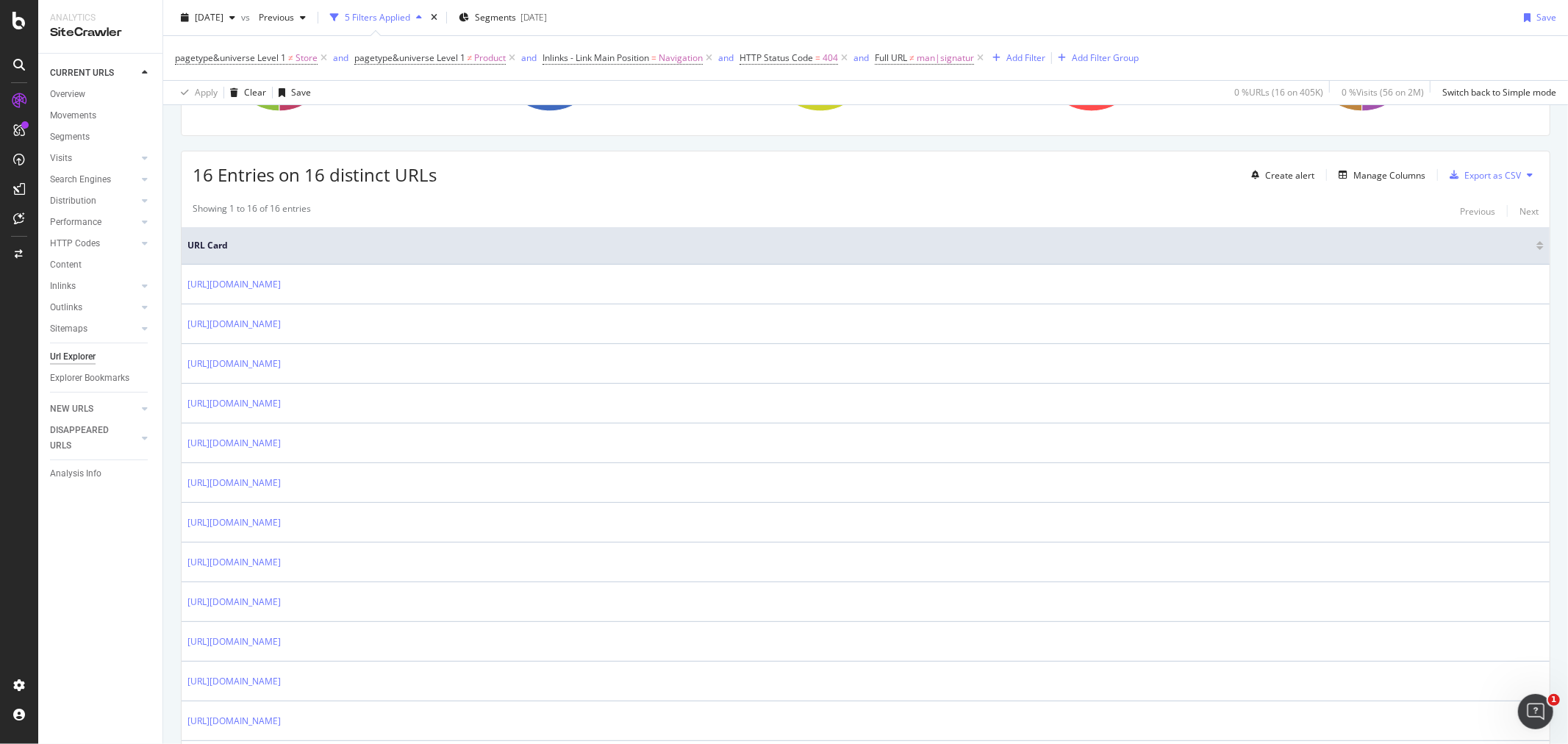
scroll to position [51, 0]
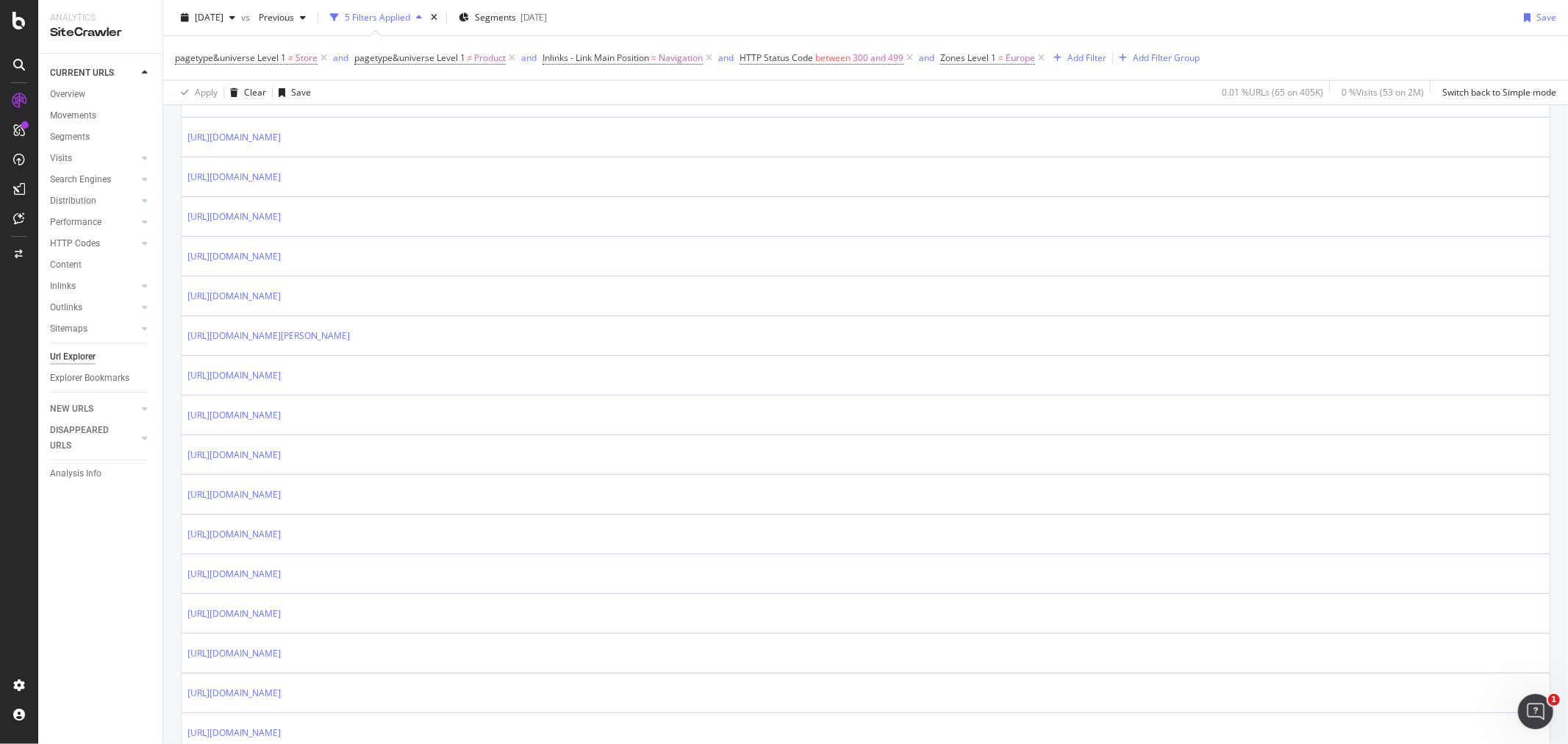
scroll to position [489, 0]
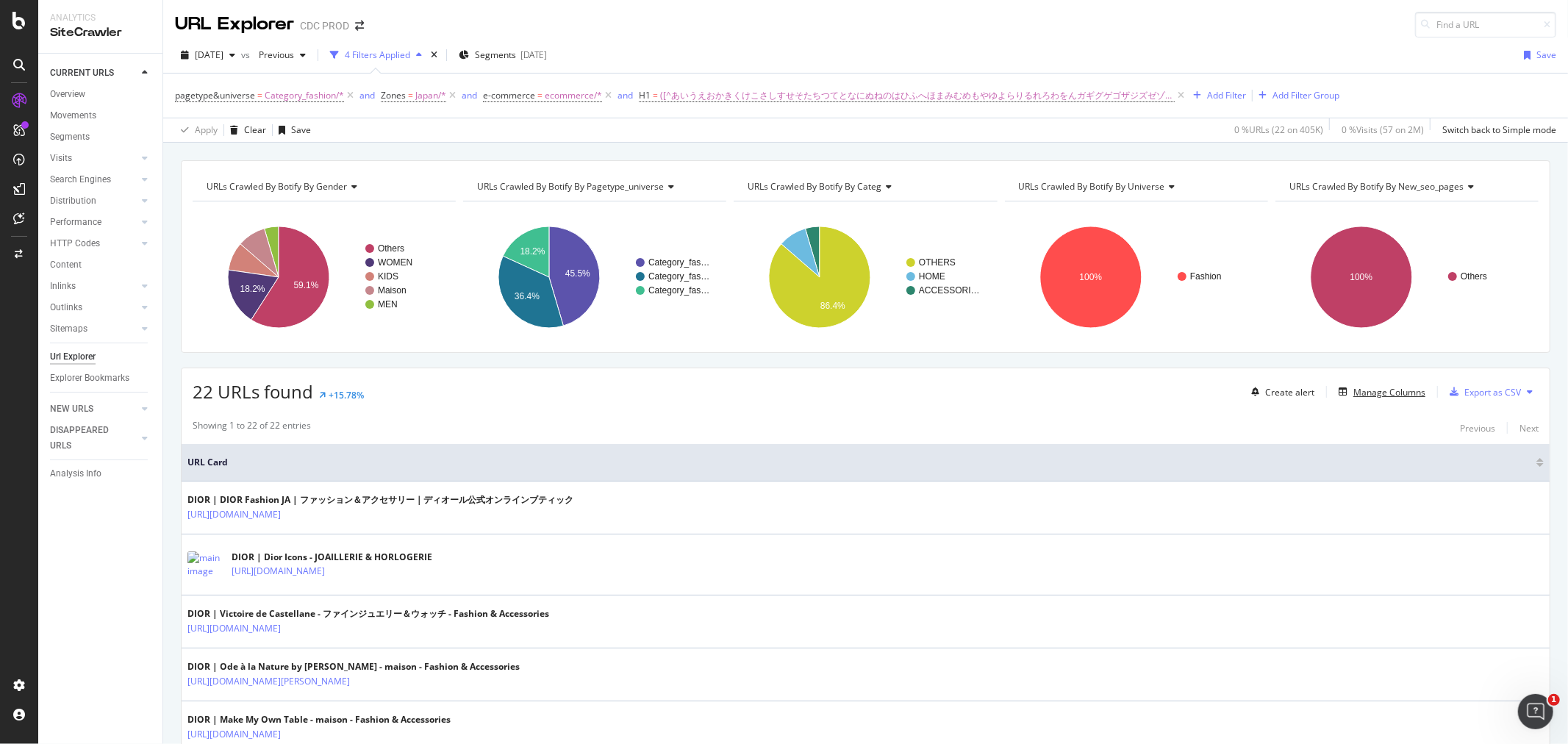
click at [1362, 385] on div "Manage Columns" at bounding box center [1379, 392] width 93 height 16
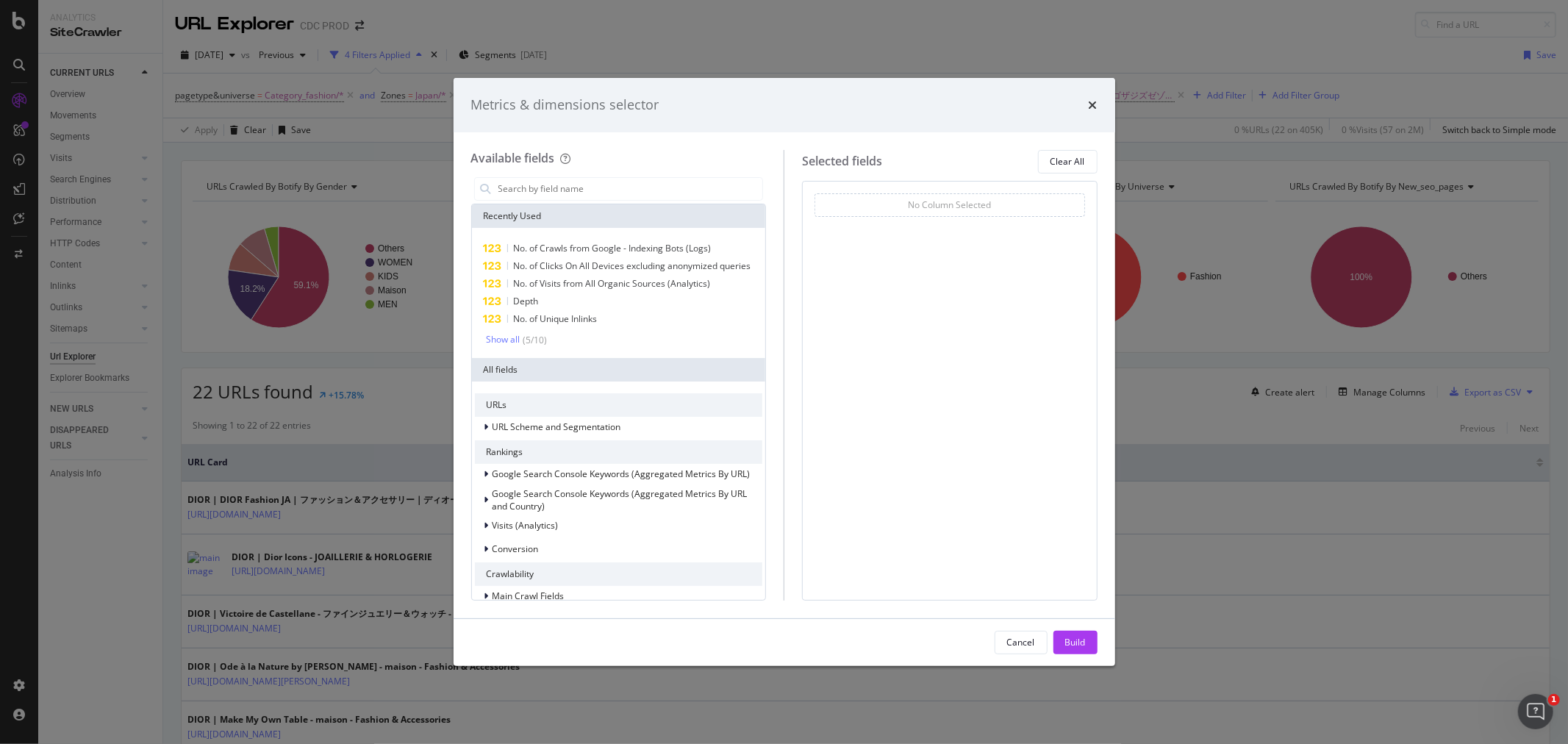
click at [542, 196] on input "modal" at bounding box center [630, 189] width 266 height 22
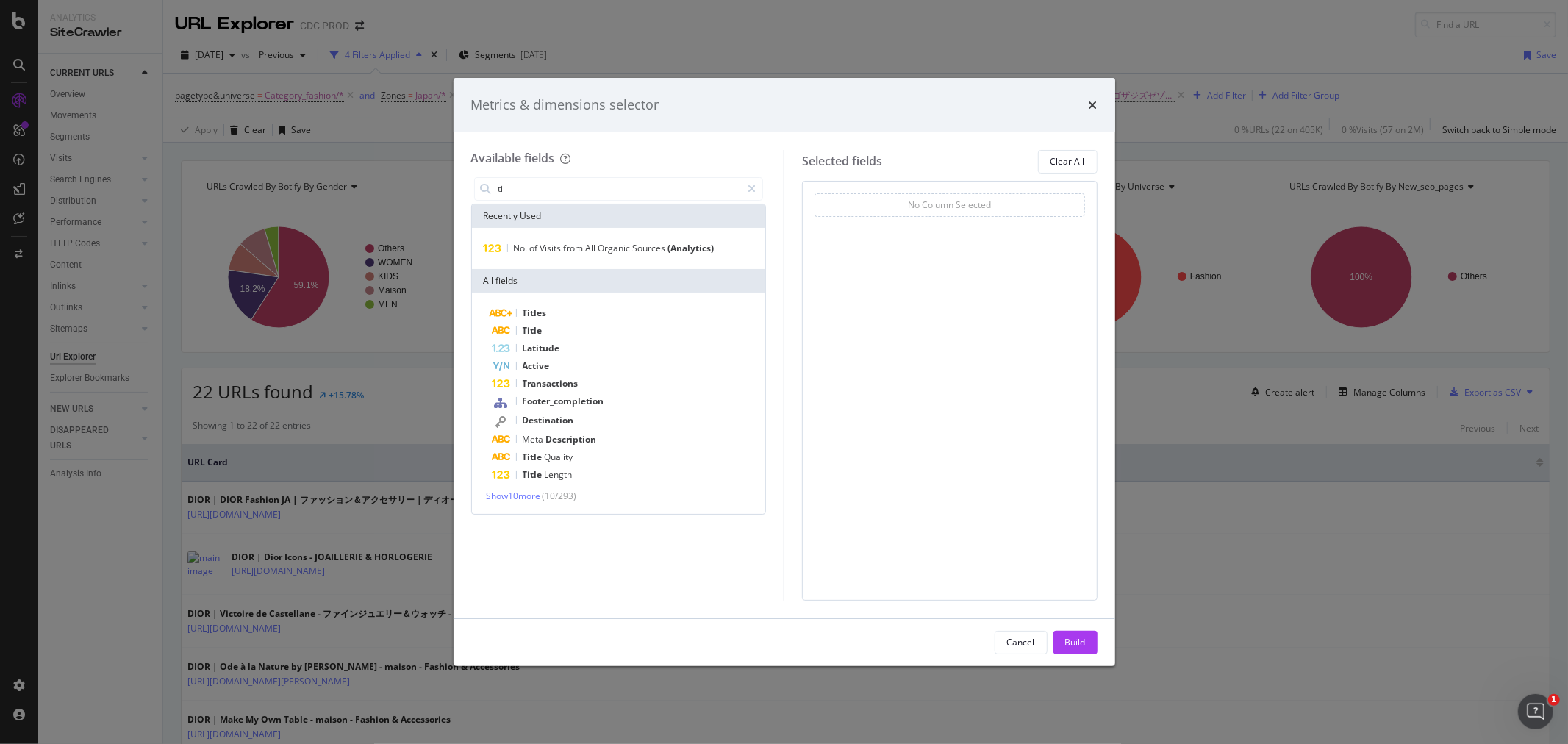
type input "t"
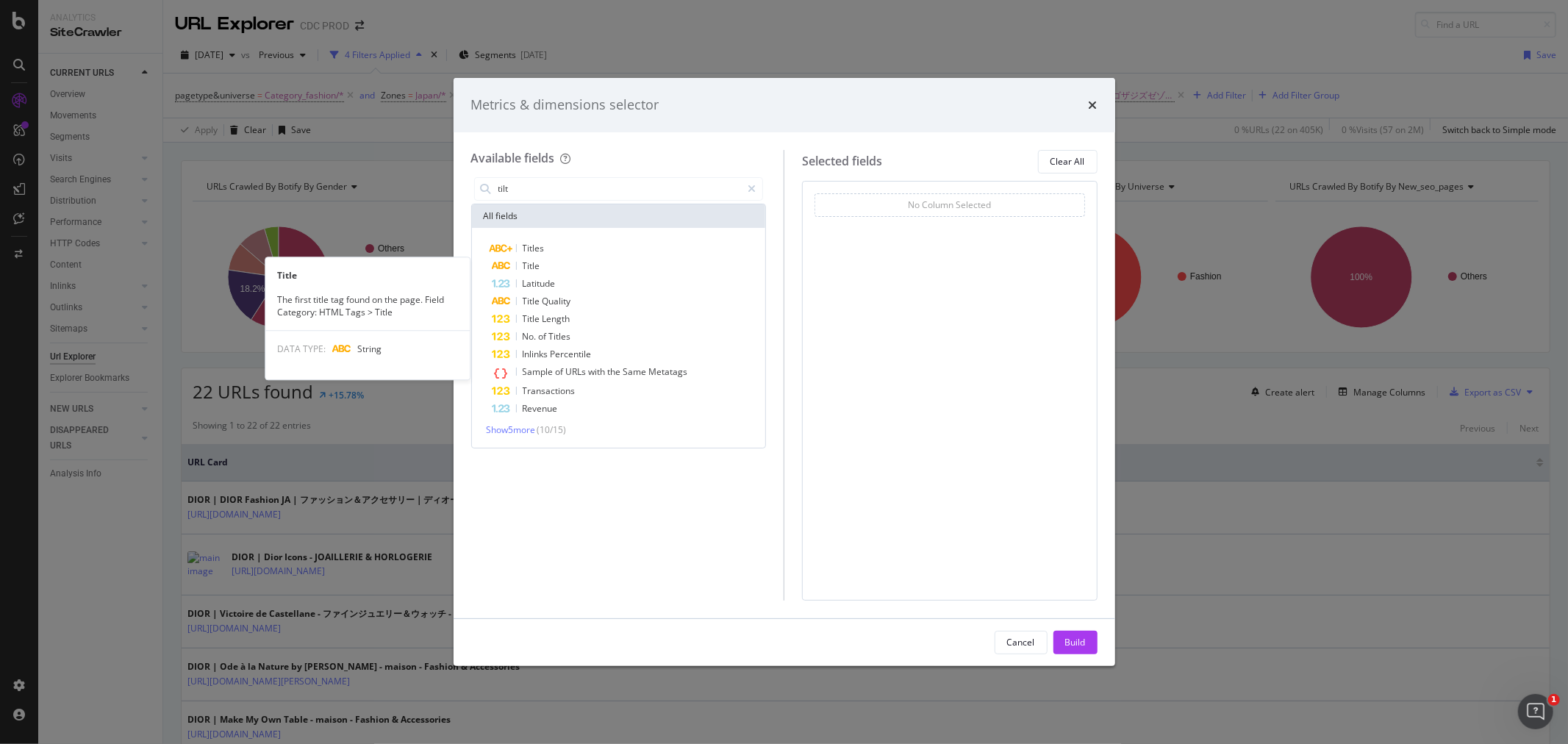
click at [557, 263] on div "Title" at bounding box center [628, 266] width 271 height 17
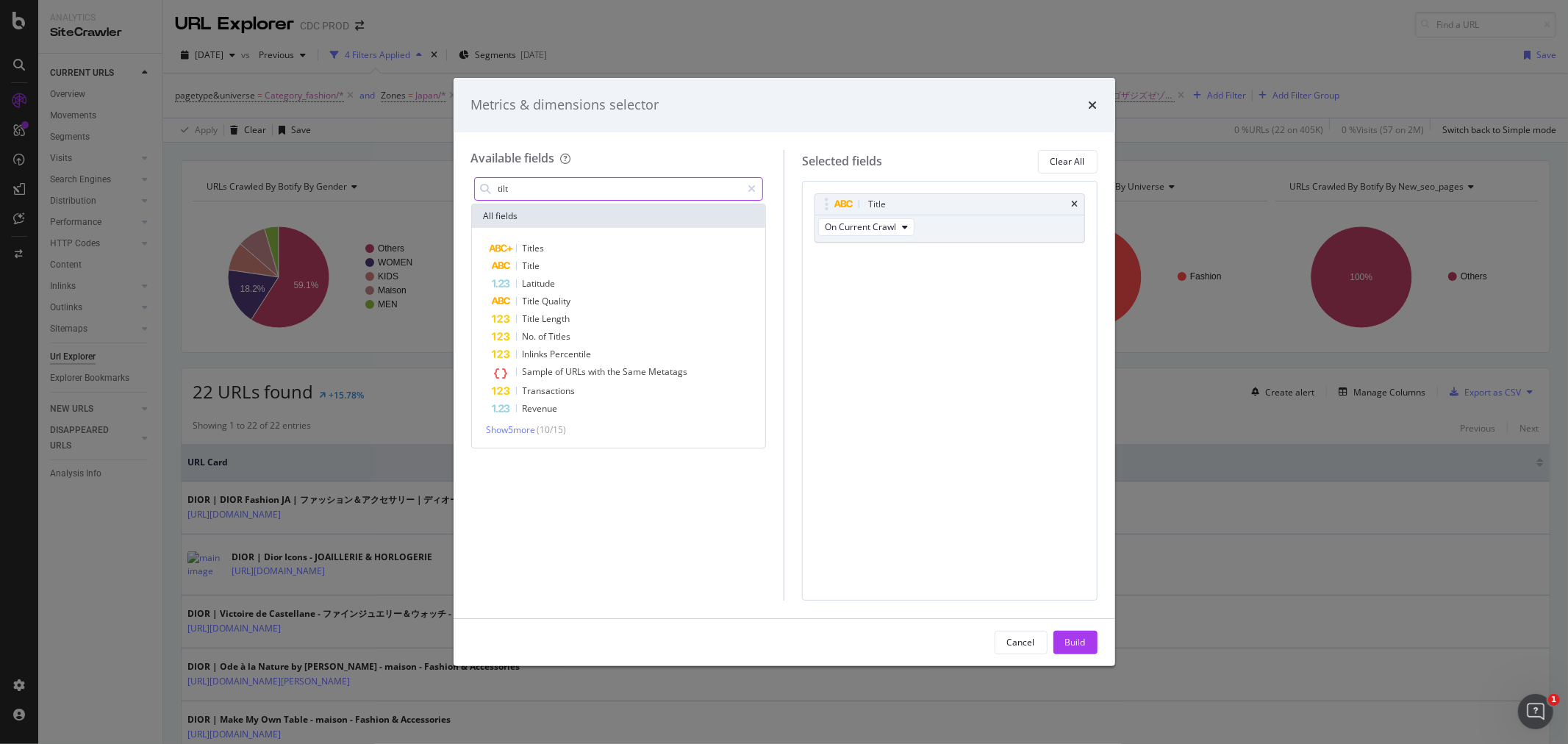
click at [533, 188] on input "tilt" at bounding box center [619, 189] width 245 height 22
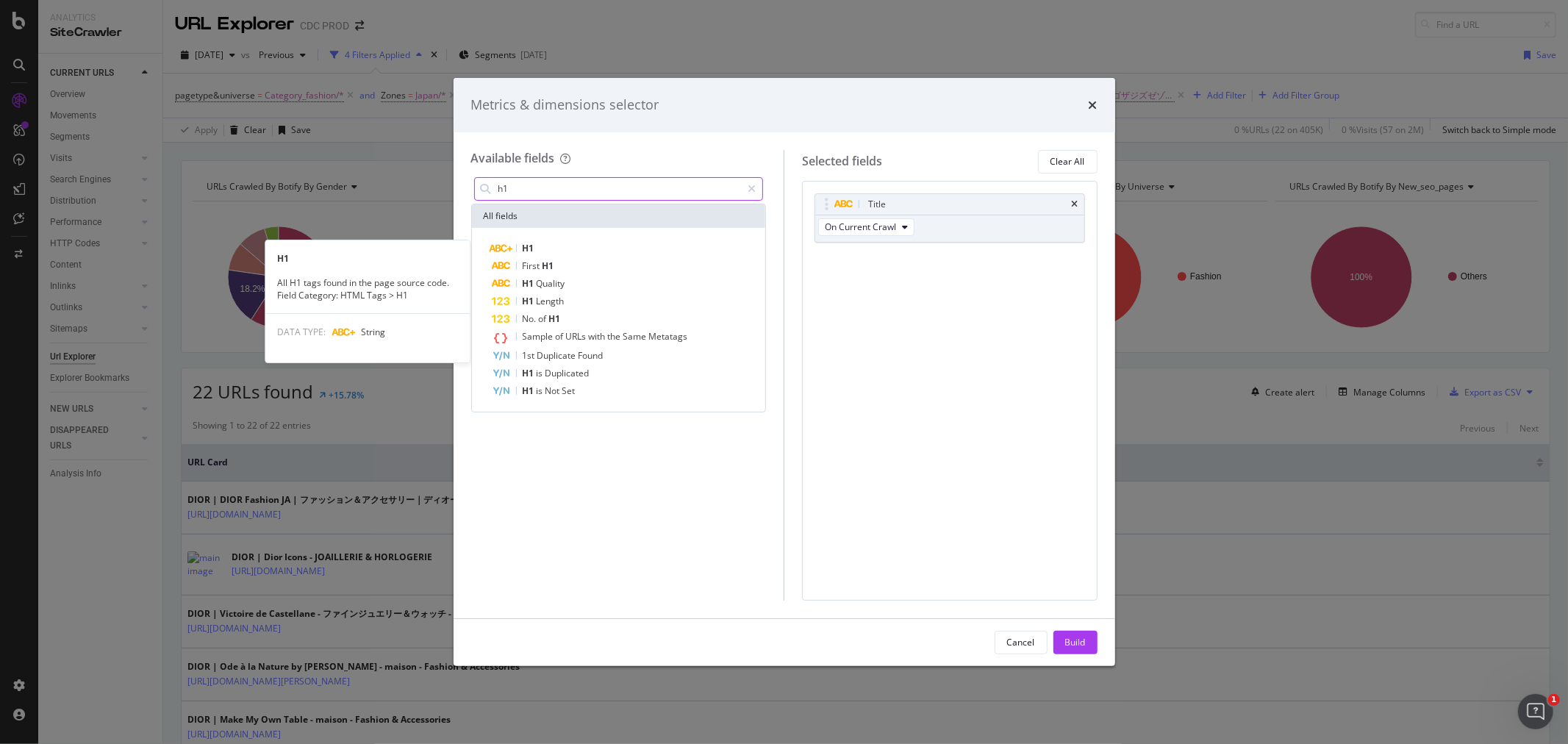
type input "h1"
click at [565, 242] on div "H1" at bounding box center [628, 249] width 271 height 17
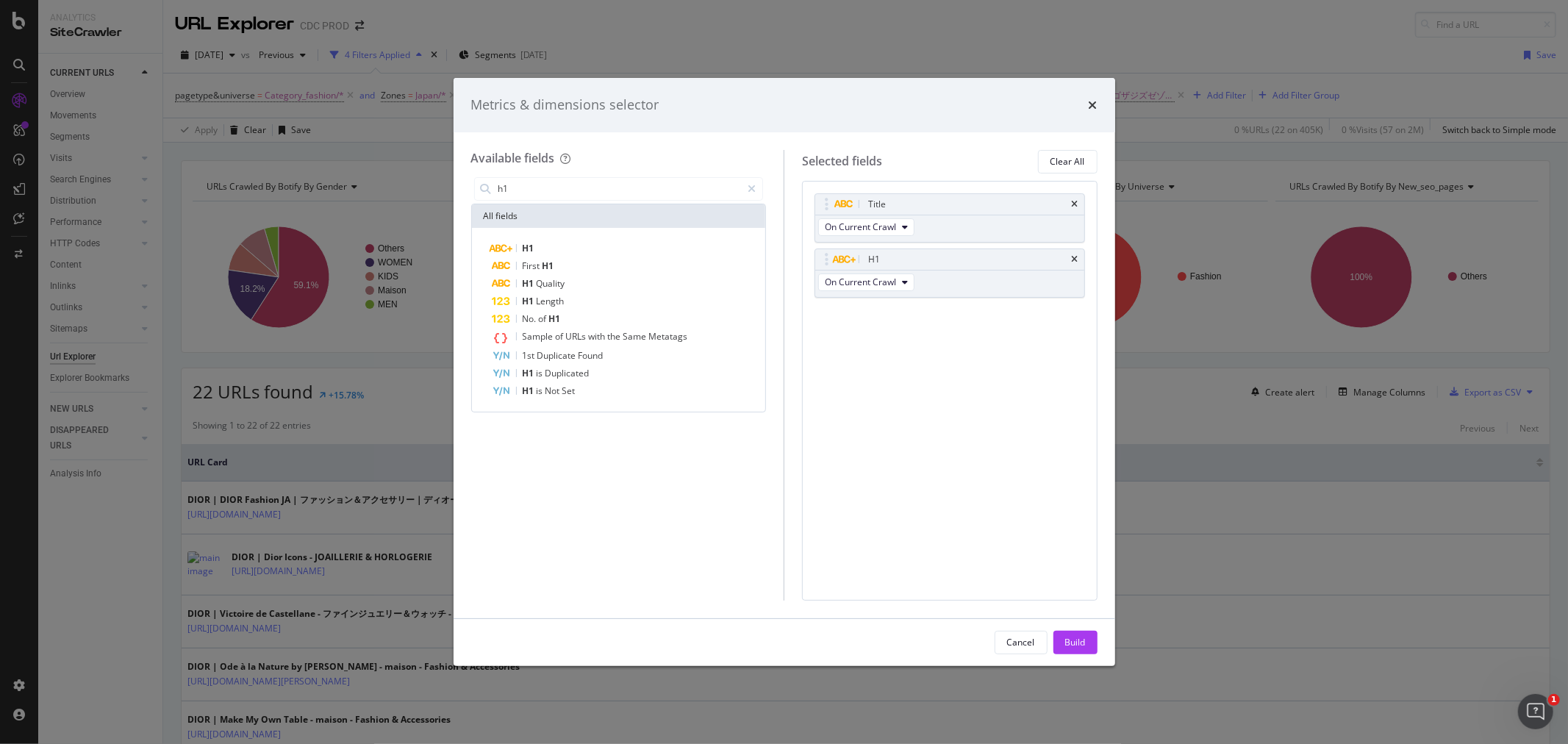
click at [1076, 659] on div "Cancel Build" at bounding box center [785, 642] width 662 height 47
click at [1081, 647] on div "Build" at bounding box center [1075, 642] width 21 height 13
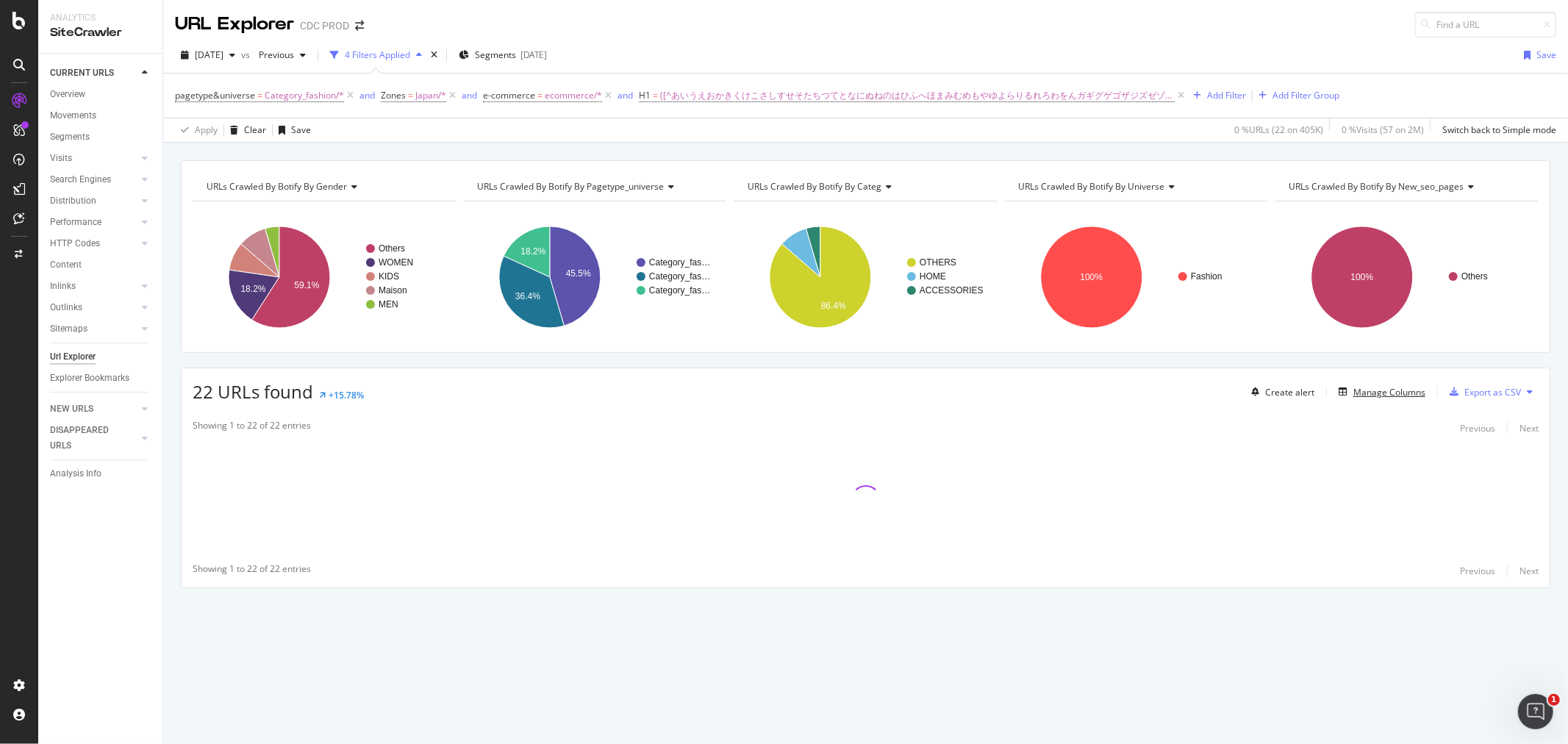
click at [1398, 398] on div "Manage Columns" at bounding box center [1389, 392] width 72 height 13
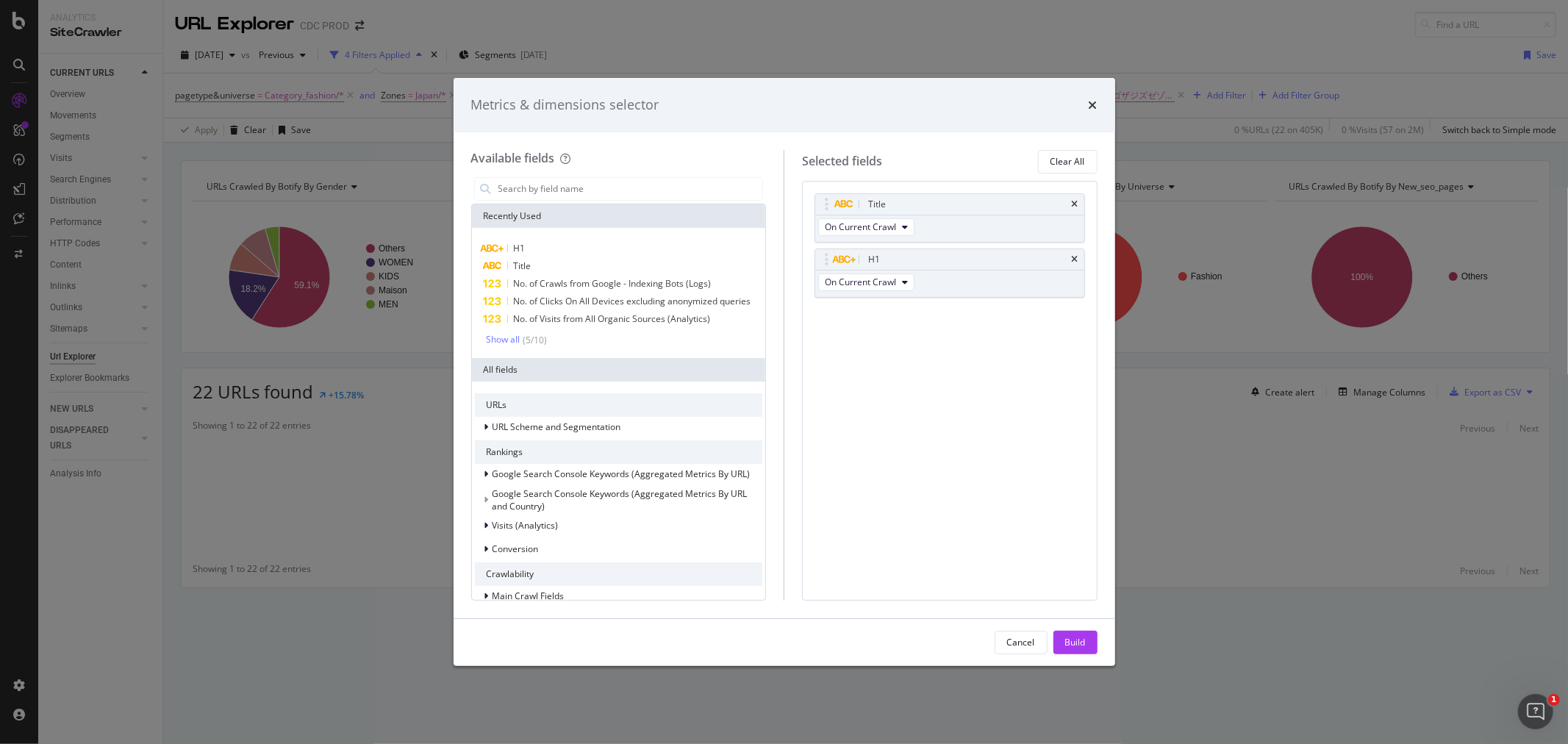
click at [839, 230] on body "Analytics SiteCrawler CURRENT URLS Overview Movements Segments Visits Analysis …" at bounding box center [784, 372] width 1568 height 744
click at [1066, 643] on div "Build" at bounding box center [1075, 642] width 21 height 13
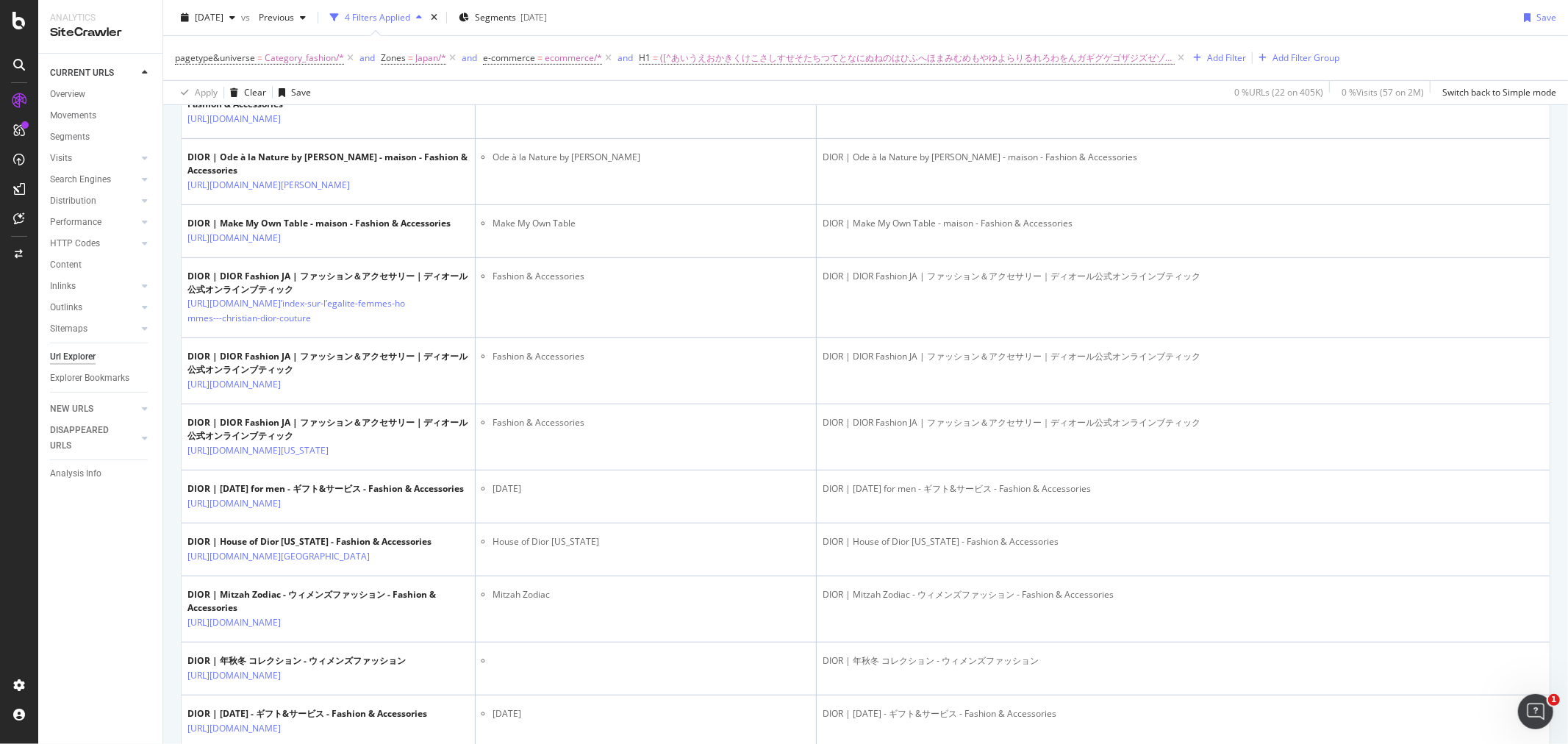
scroll to position [81, 0]
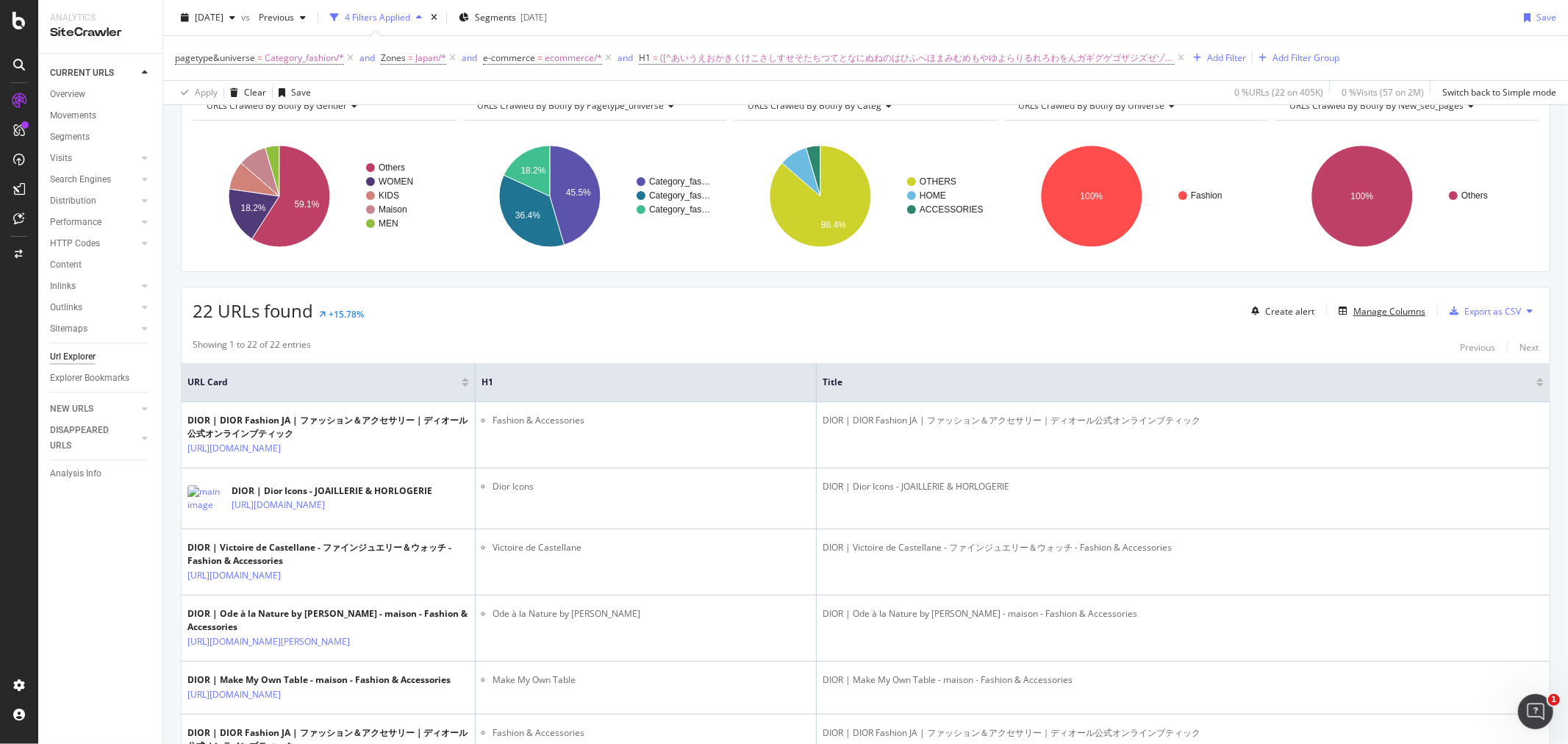
click at [1413, 313] on div "Manage Columns" at bounding box center [1389, 311] width 72 height 13
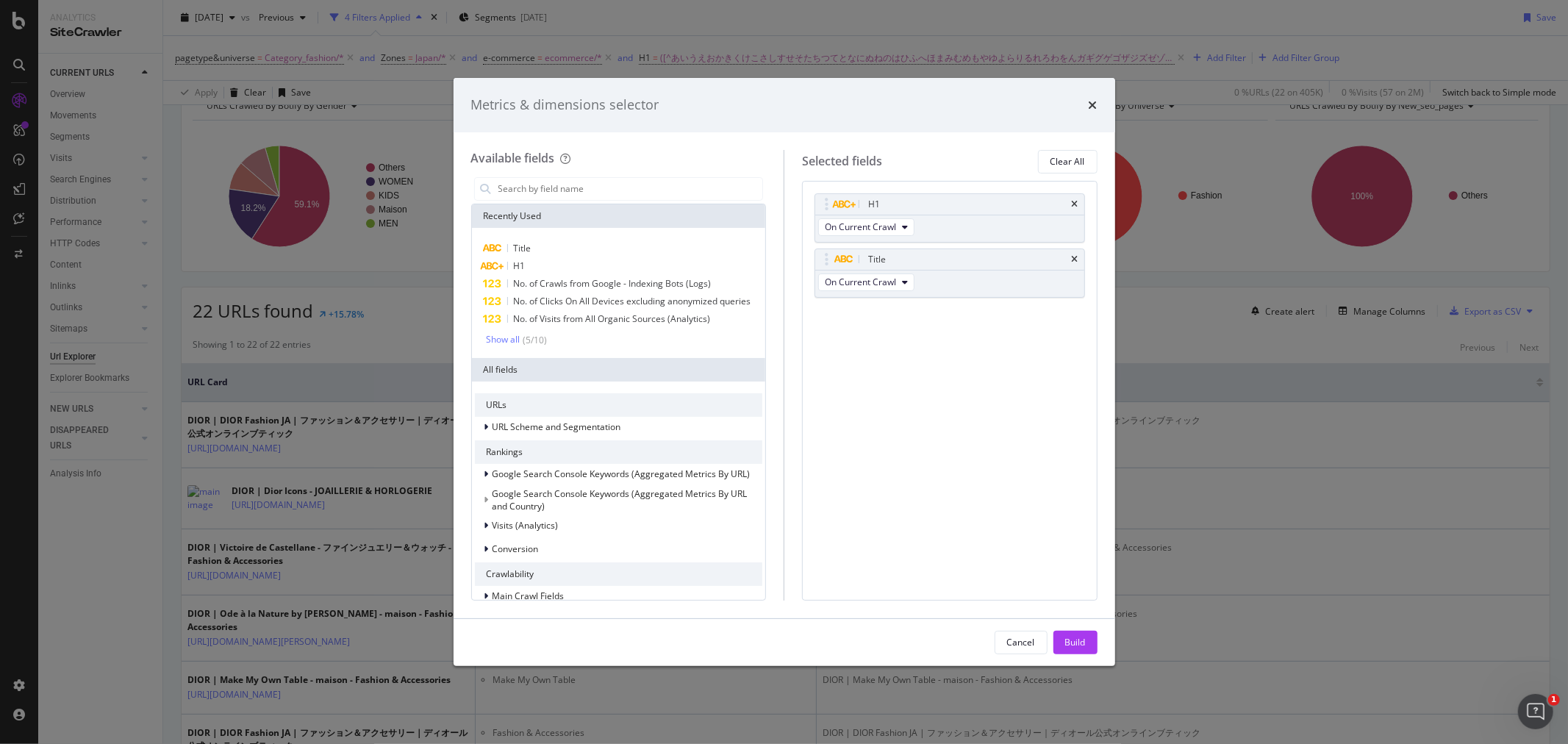
click at [657, 195] on input "modal" at bounding box center [630, 189] width 266 height 22
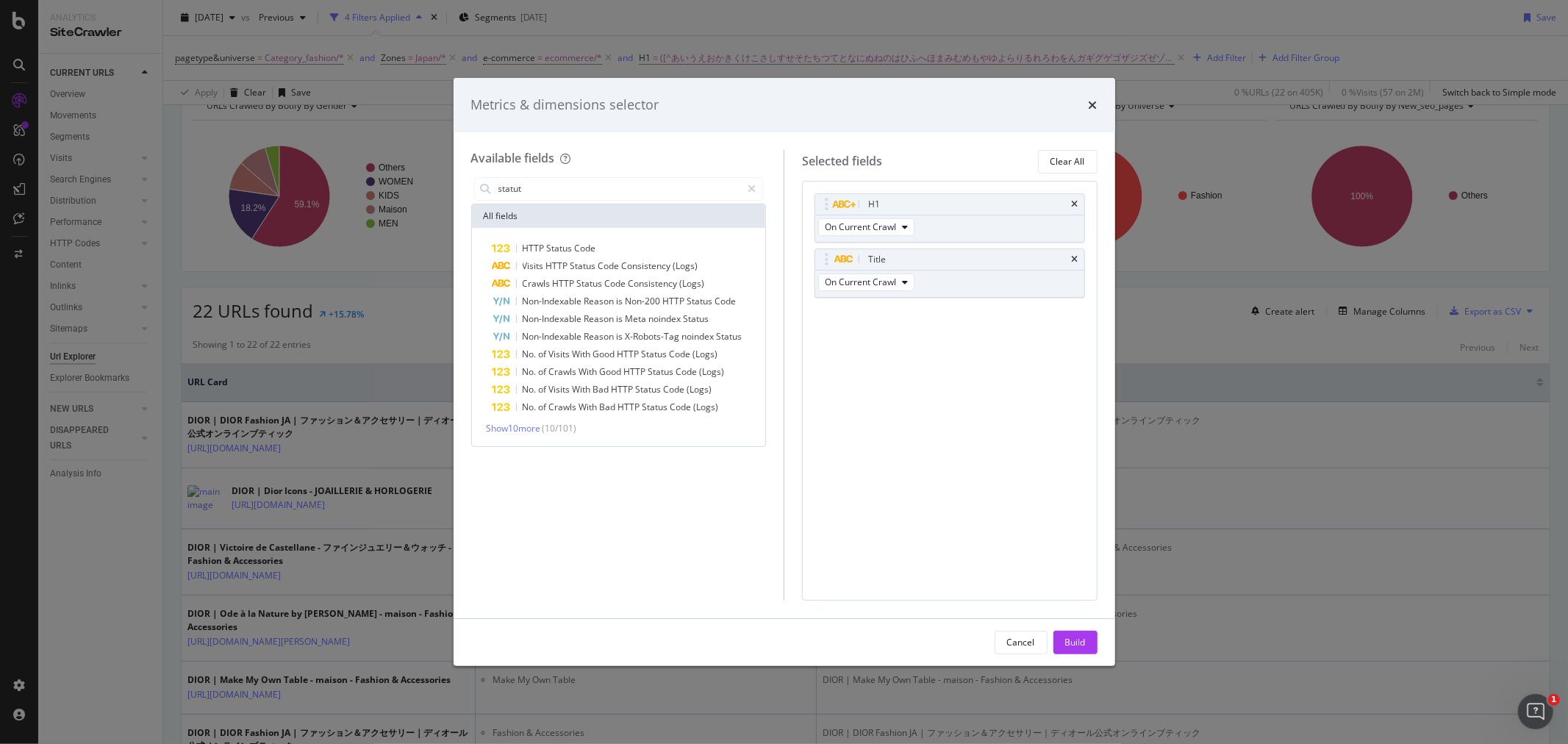
type input "statut"
click at [622, 241] on div "HTTP Status Code" at bounding box center [628, 249] width 271 height 17
click at [1089, 635] on button "Build" at bounding box center [1076, 643] width 44 height 24
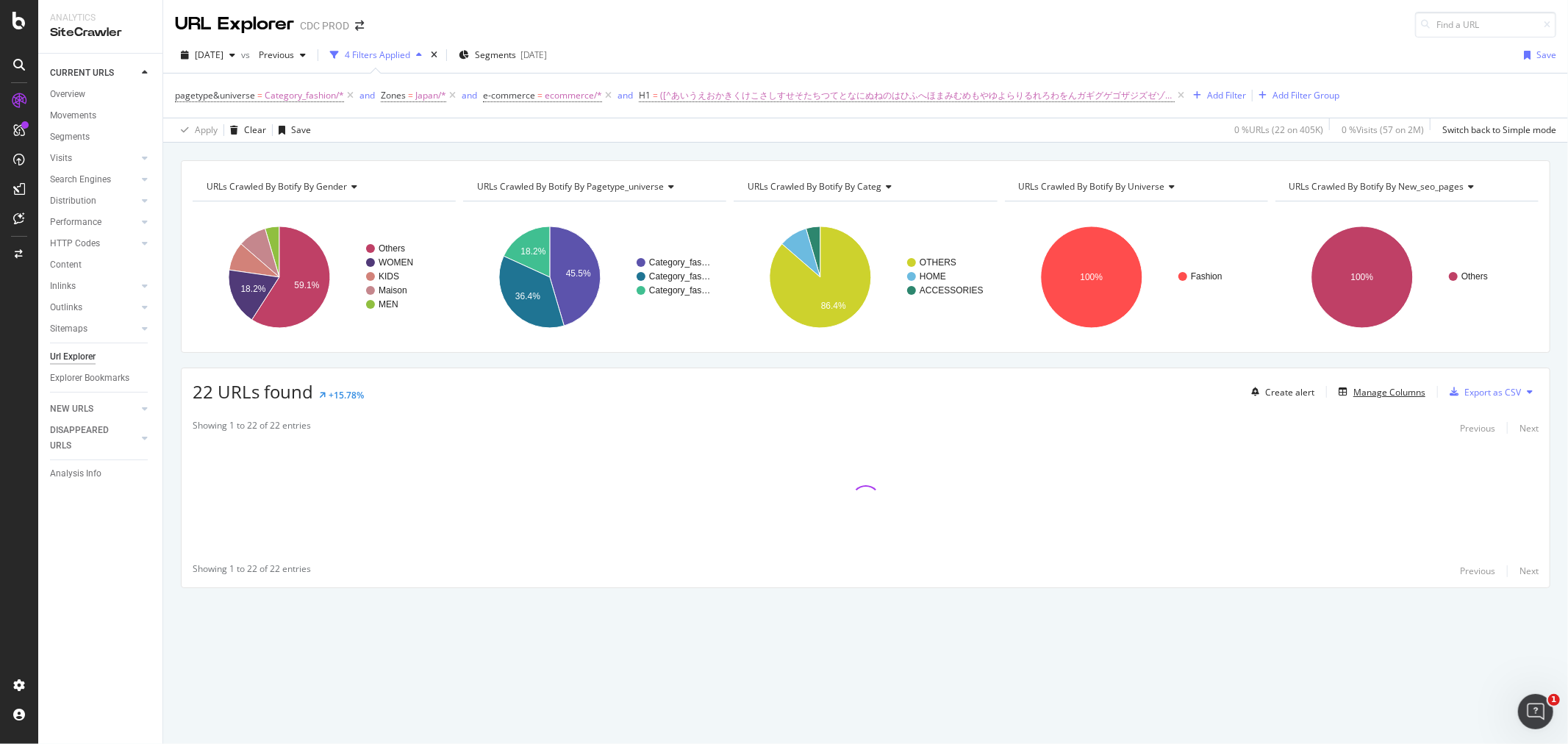
click at [1379, 393] on div "Manage Columns" at bounding box center [1389, 392] width 72 height 13
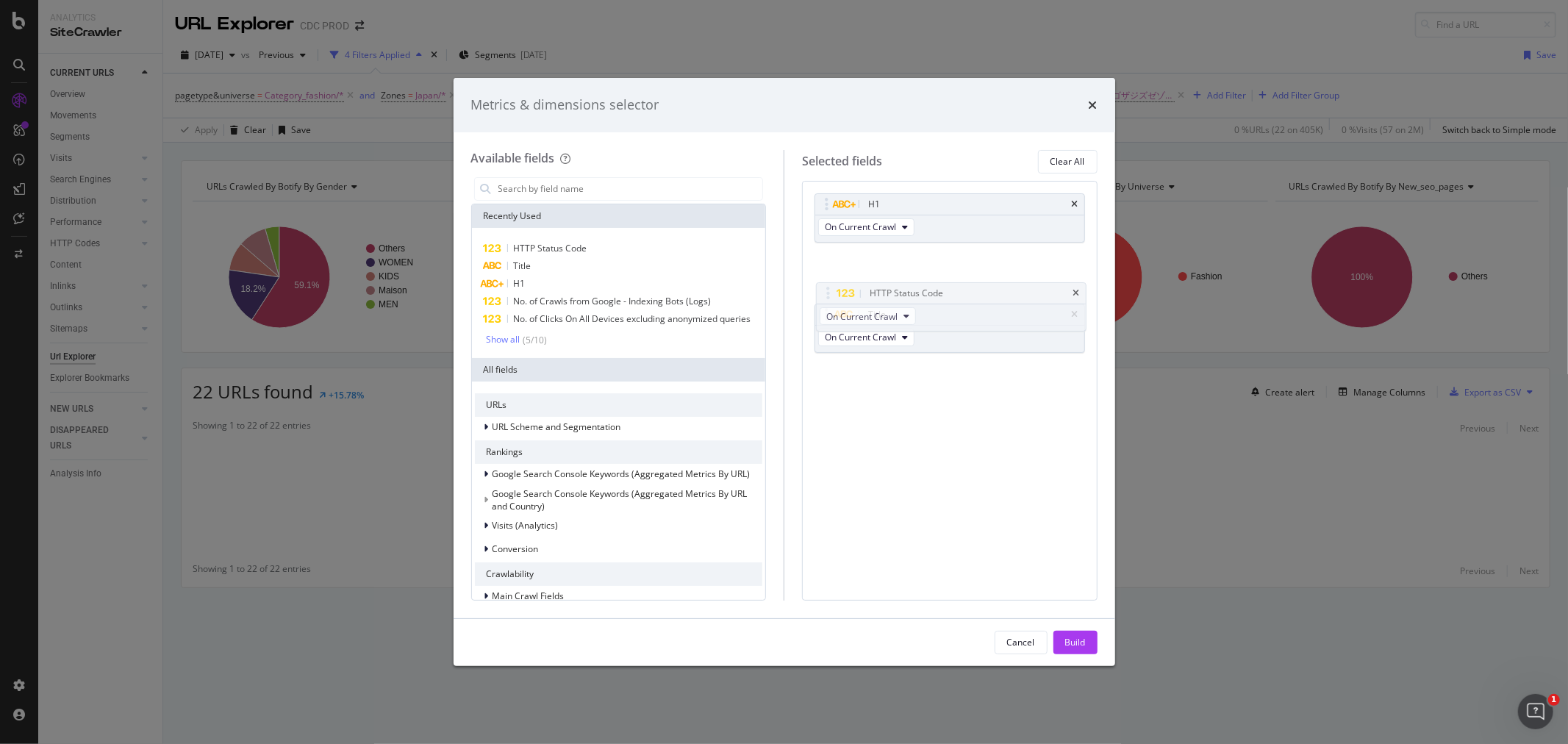
drag, startPoint x: 908, startPoint y: 303, endPoint x: 883, endPoint y: 203, distance: 103.1
click at [883, 203] on body "Analytics SiteCrawler CURRENT URLS Overview Movements Segments Visits Analysis …" at bounding box center [784, 372] width 1568 height 744
drag, startPoint x: 1071, startPoint y: 645, endPoint x: 1060, endPoint y: 649, distance: 11.7
click at [1070, 643] on div "Build" at bounding box center [1075, 642] width 21 height 13
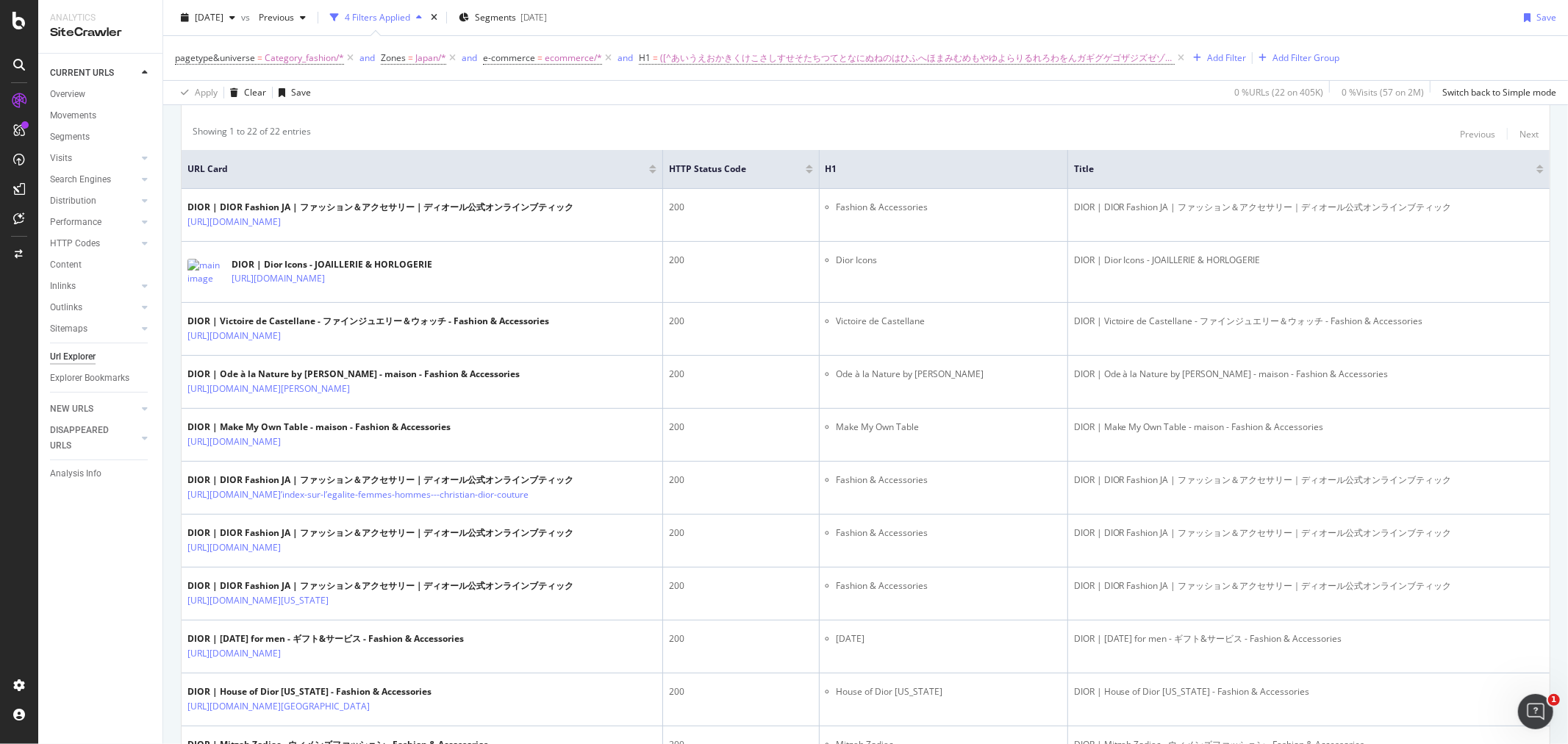
scroll to position [211, 0]
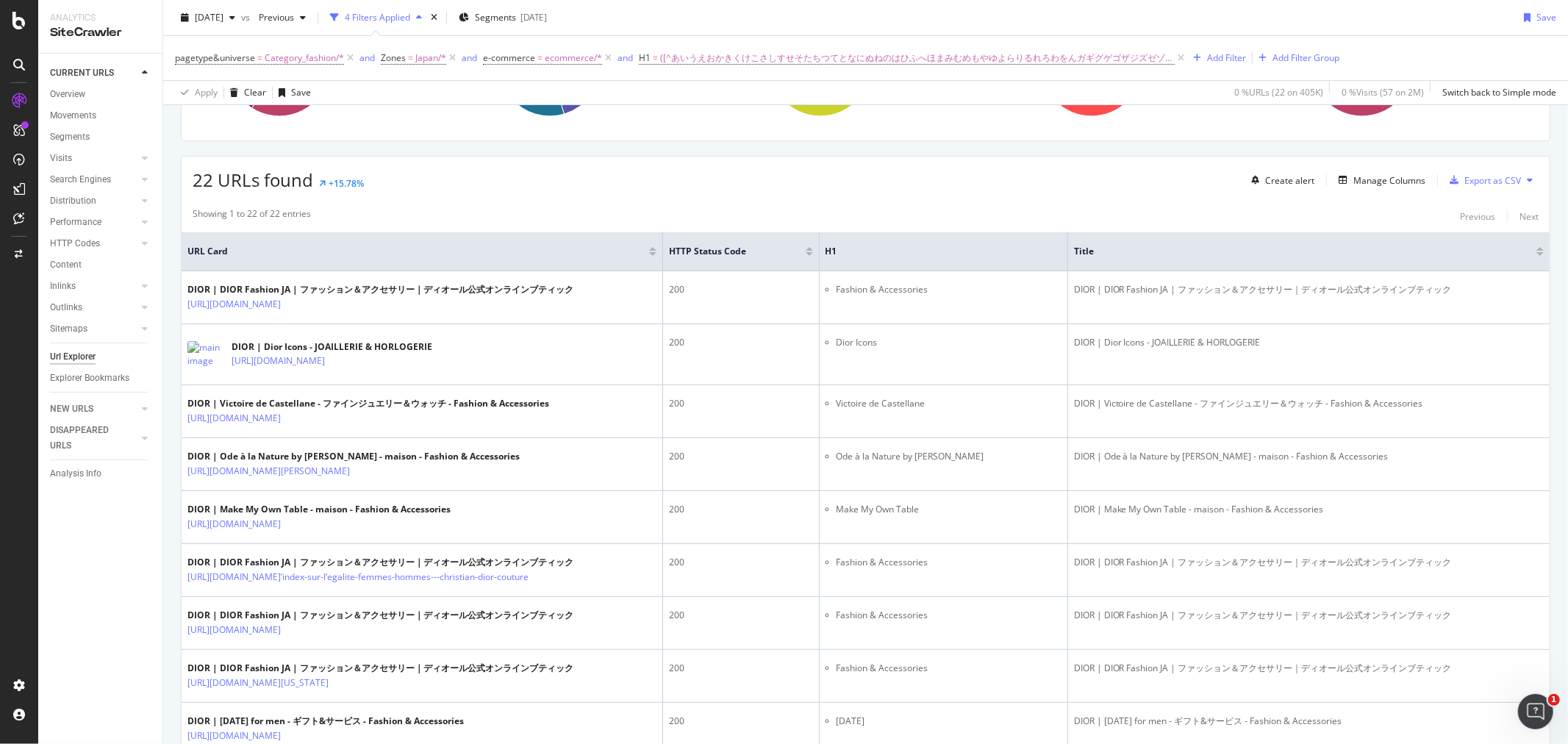
click at [295, 302] on icon at bounding box center [291, 304] width 9 height 9
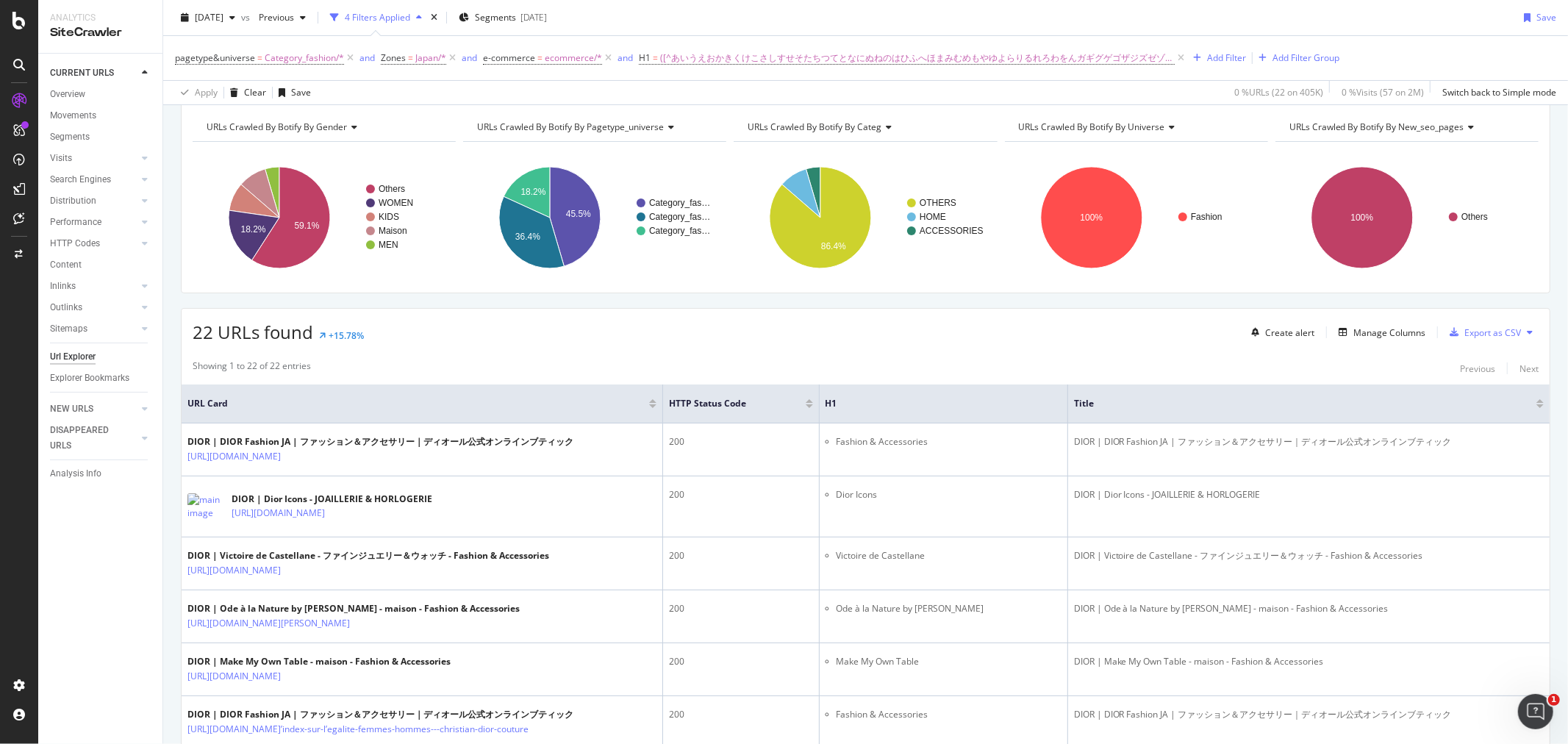
scroll to position [48, 0]
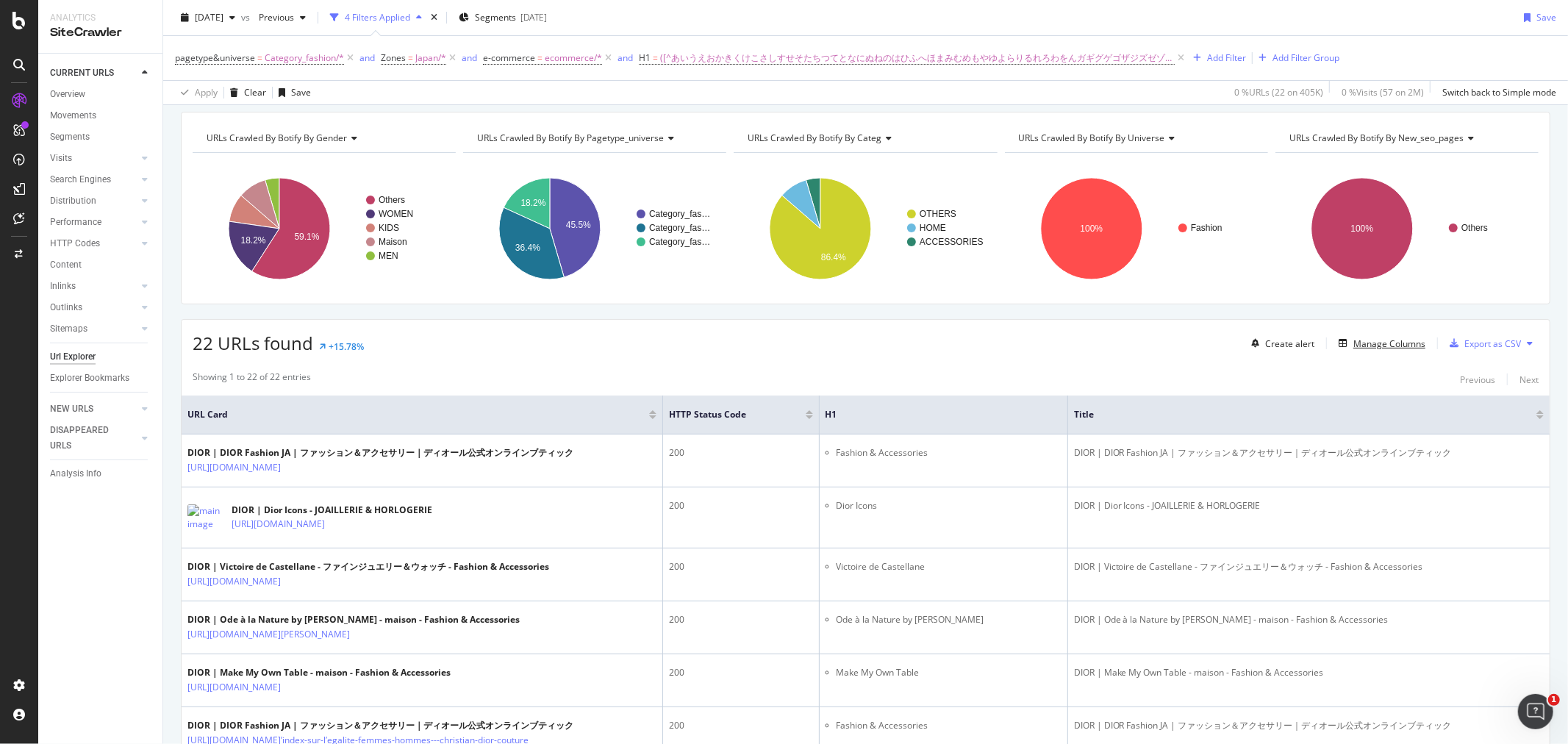
click at [1358, 337] on div "Manage Columns" at bounding box center [1389, 344] width 72 height 13
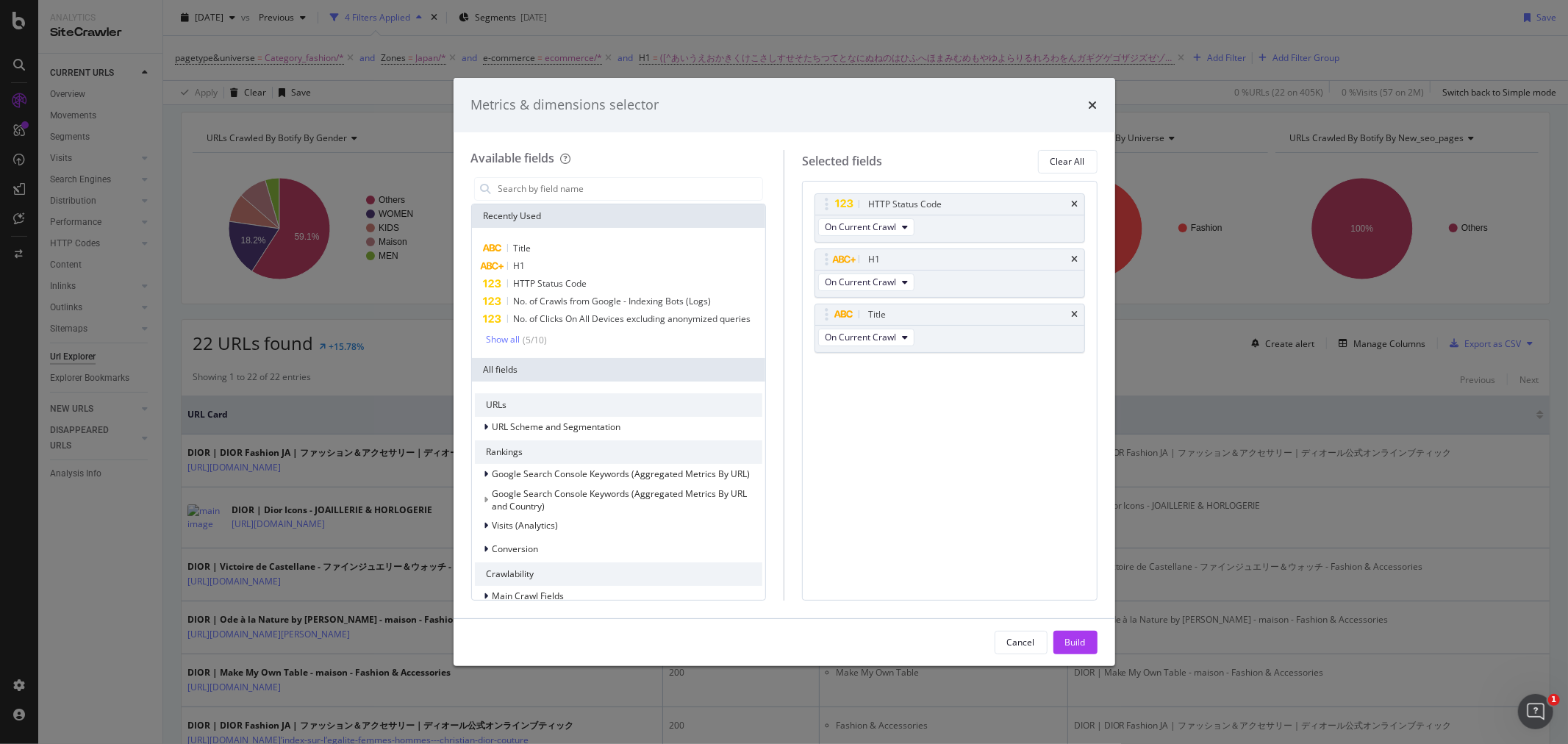
click at [549, 184] on input "modal" at bounding box center [630, 189] width 266 height 22
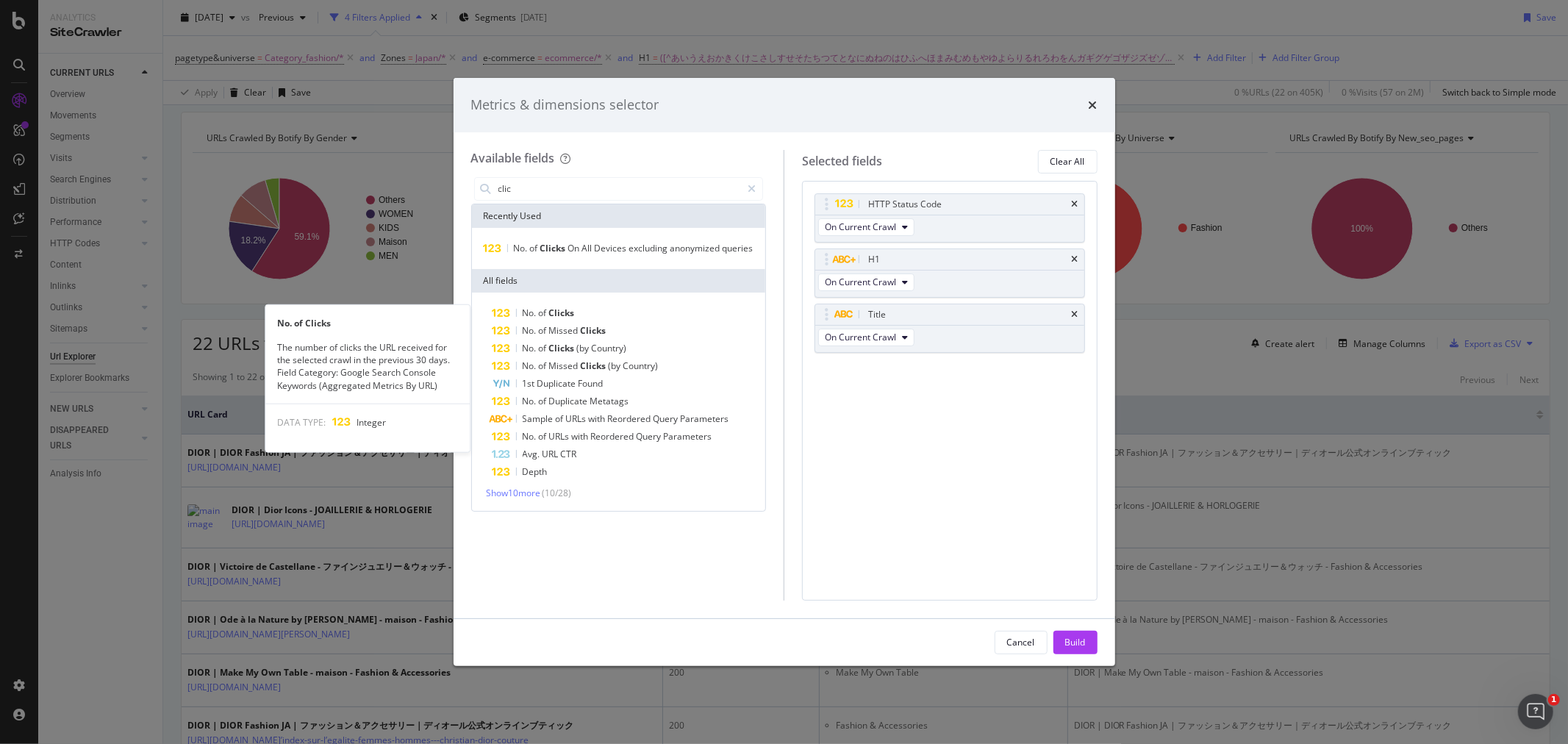
type input "clic"
click at [599, 307] on div "No. of Clicks" at bounding box center [628, 313] width 271 height 17
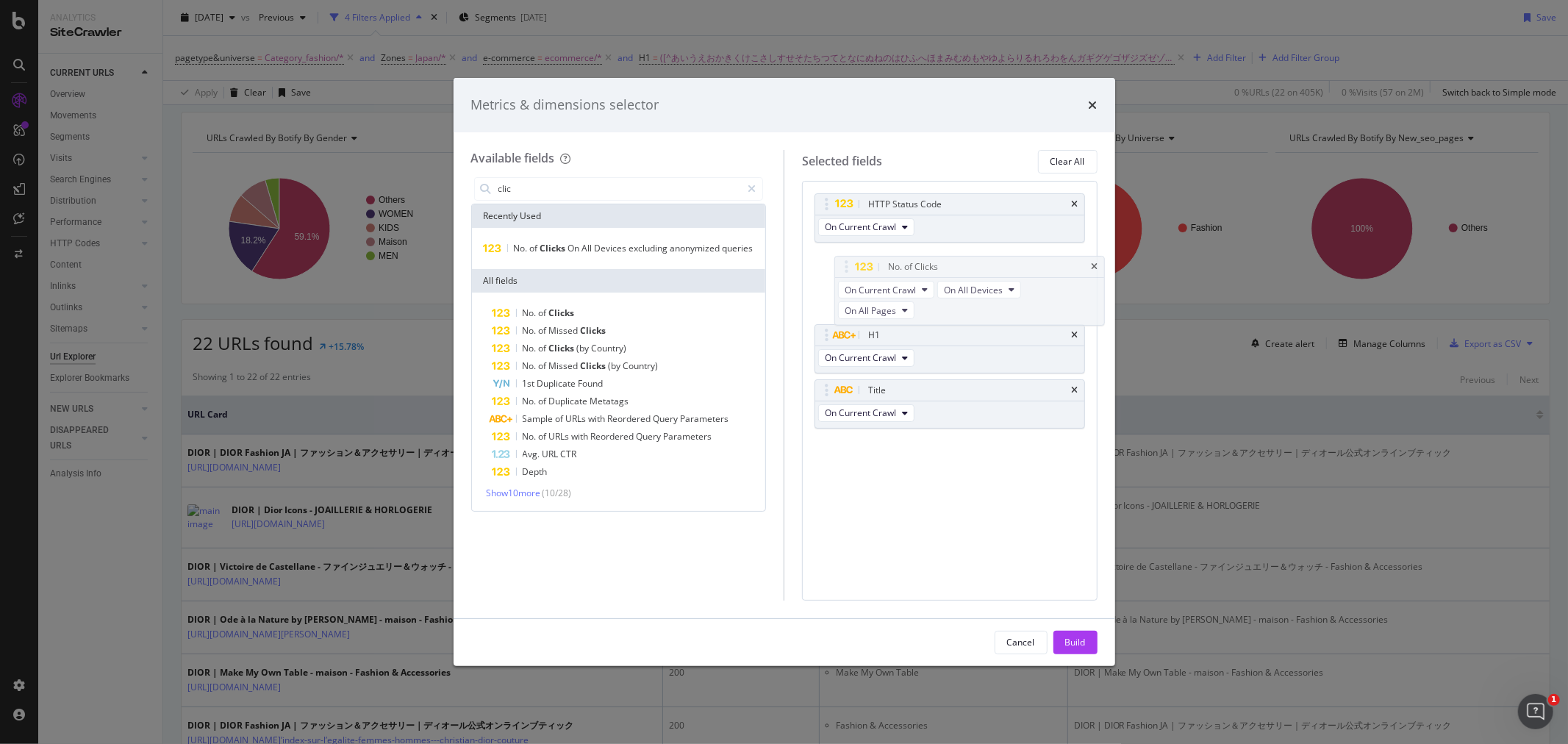
drag, startPoint x: 897, startPoint y: 358, endPoint x: 917, endPoint y: 252, distance: 107.9
click at [917, 252] on body "Analytics SiteCrawler CURRENT URLS Overview Movements Segments Visits Analysis …" at bounding box center [784, 372] width 1568 height 744
click at [1079, 632] on div "Build" at bounding box center [1075, 643] width 21 height 22
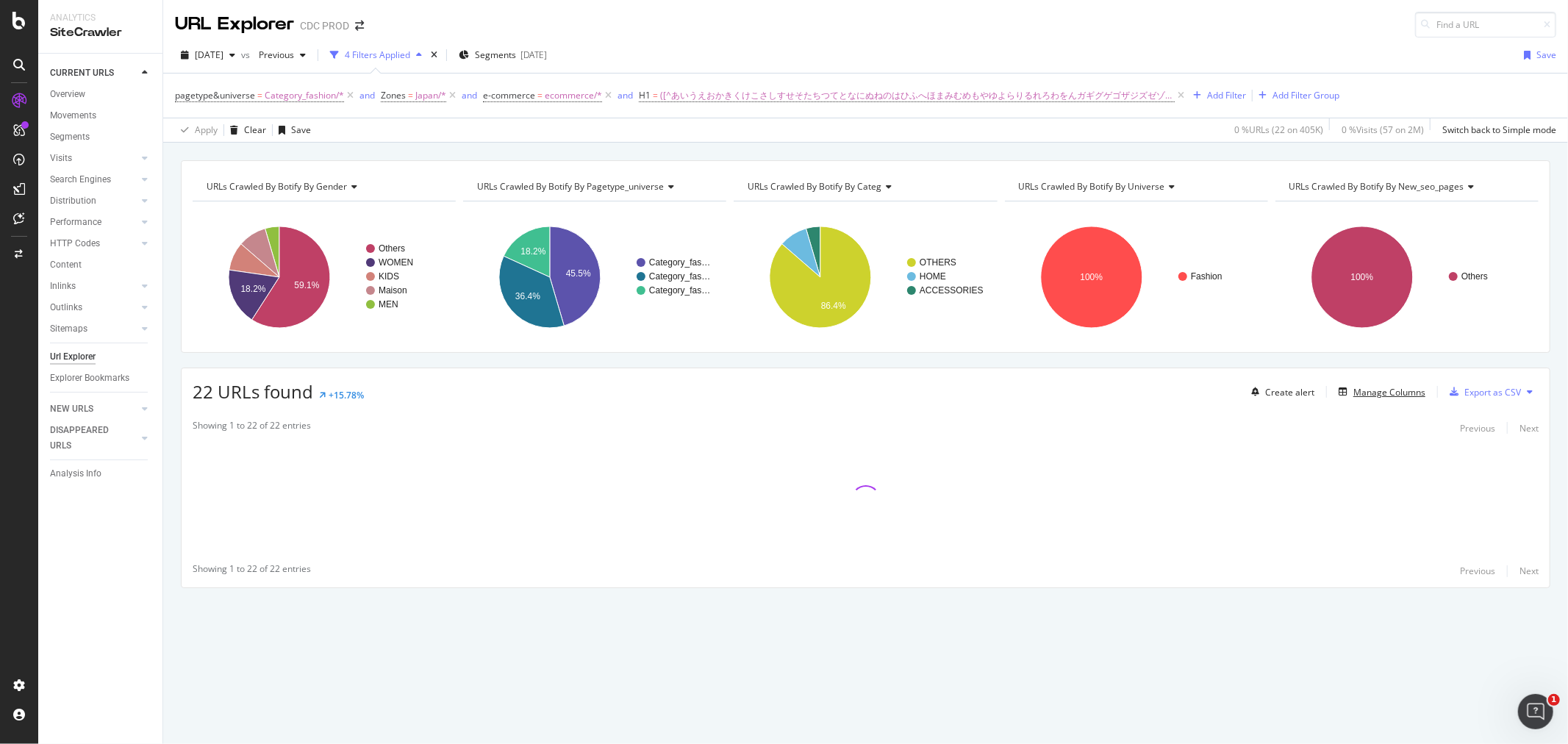
click at [1391, 396] on div "Manage Columns" at bounding box center [1389, 392] width 72 height 13
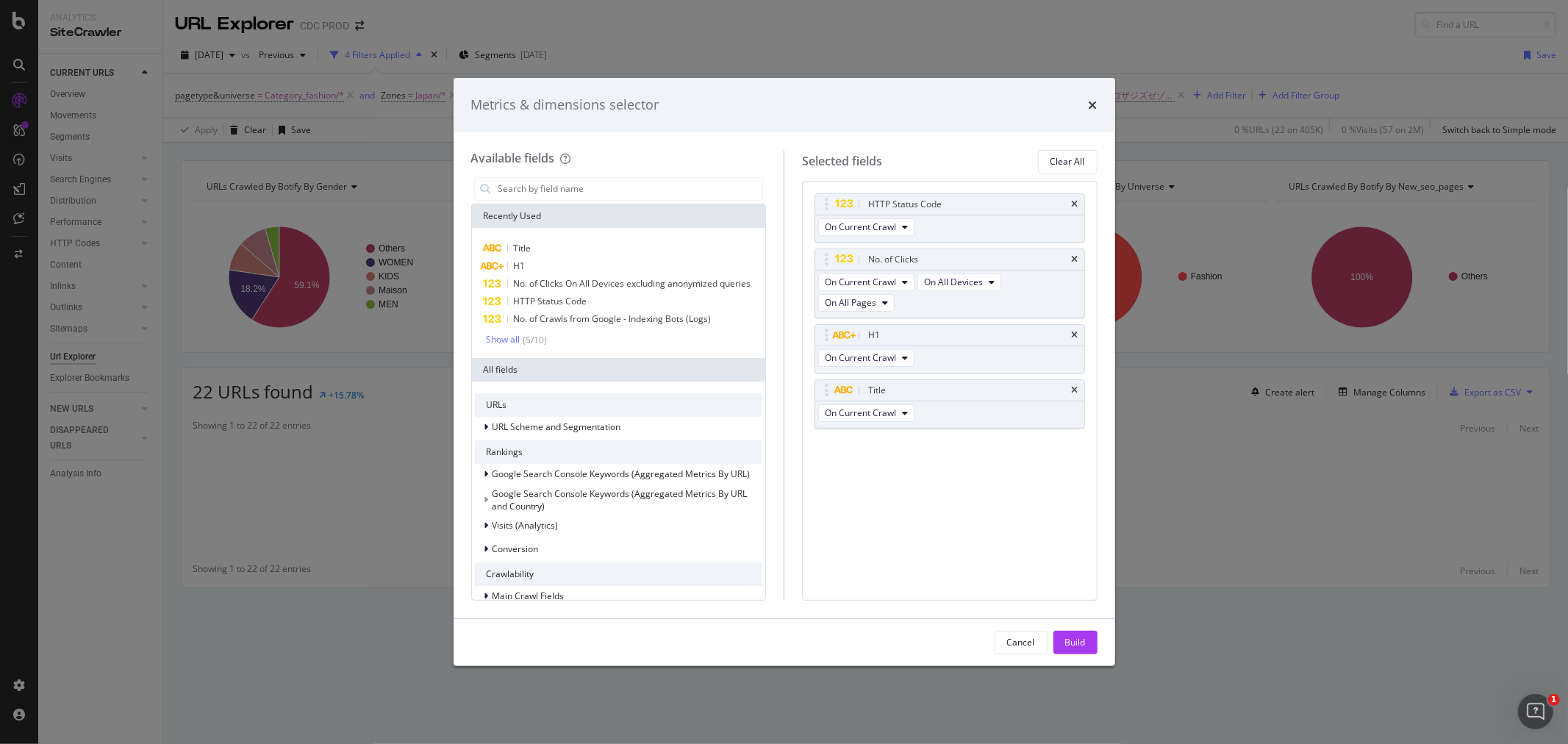
click at [1075, 393] on icon "times" at bounding box center [1075, 389] width 6 height 9
click at [1072, 640] on div "Build" at bounding box center [1075, 642] width 21 height 13
